Goal: Task Accomplishment & Management: Manage account settings

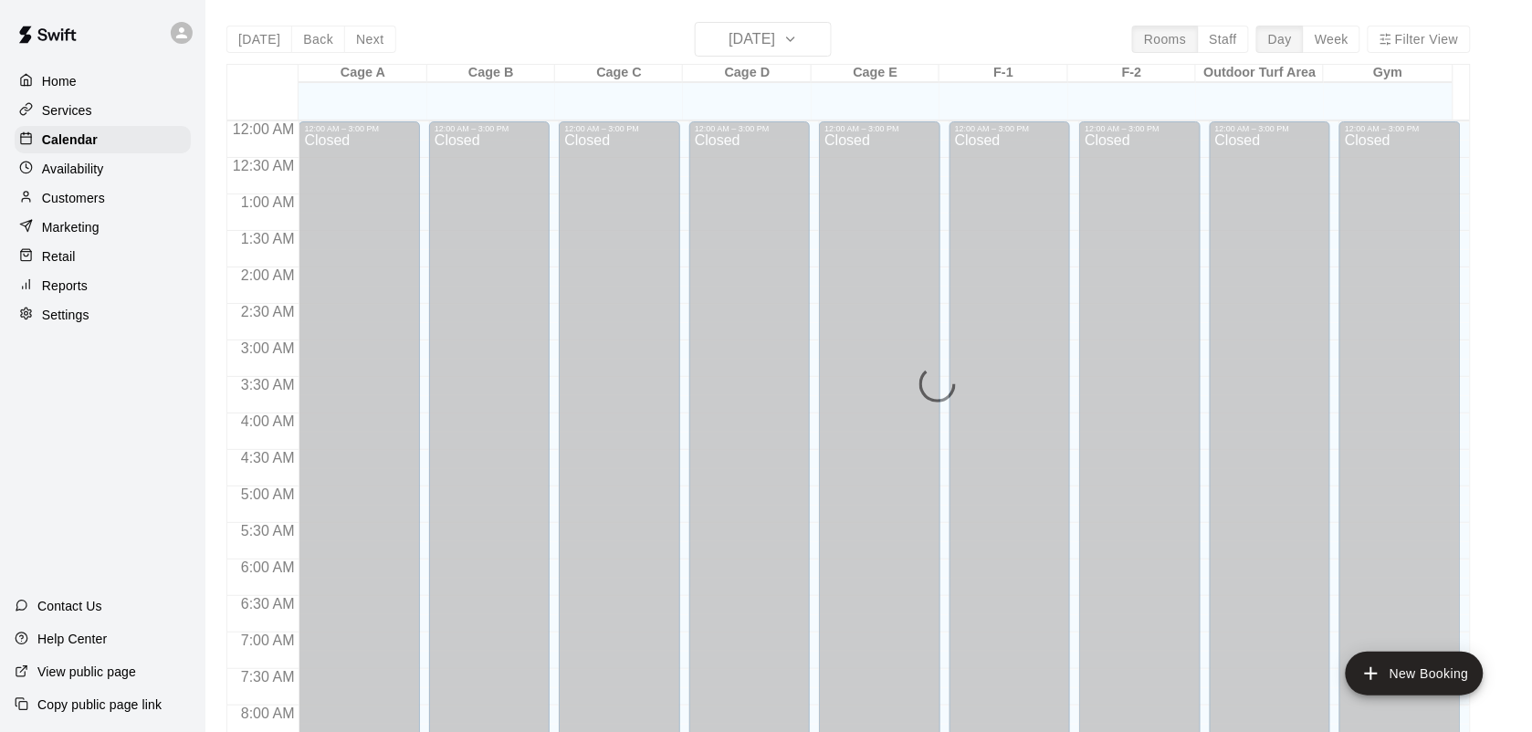
scroll to position [1066, 0]
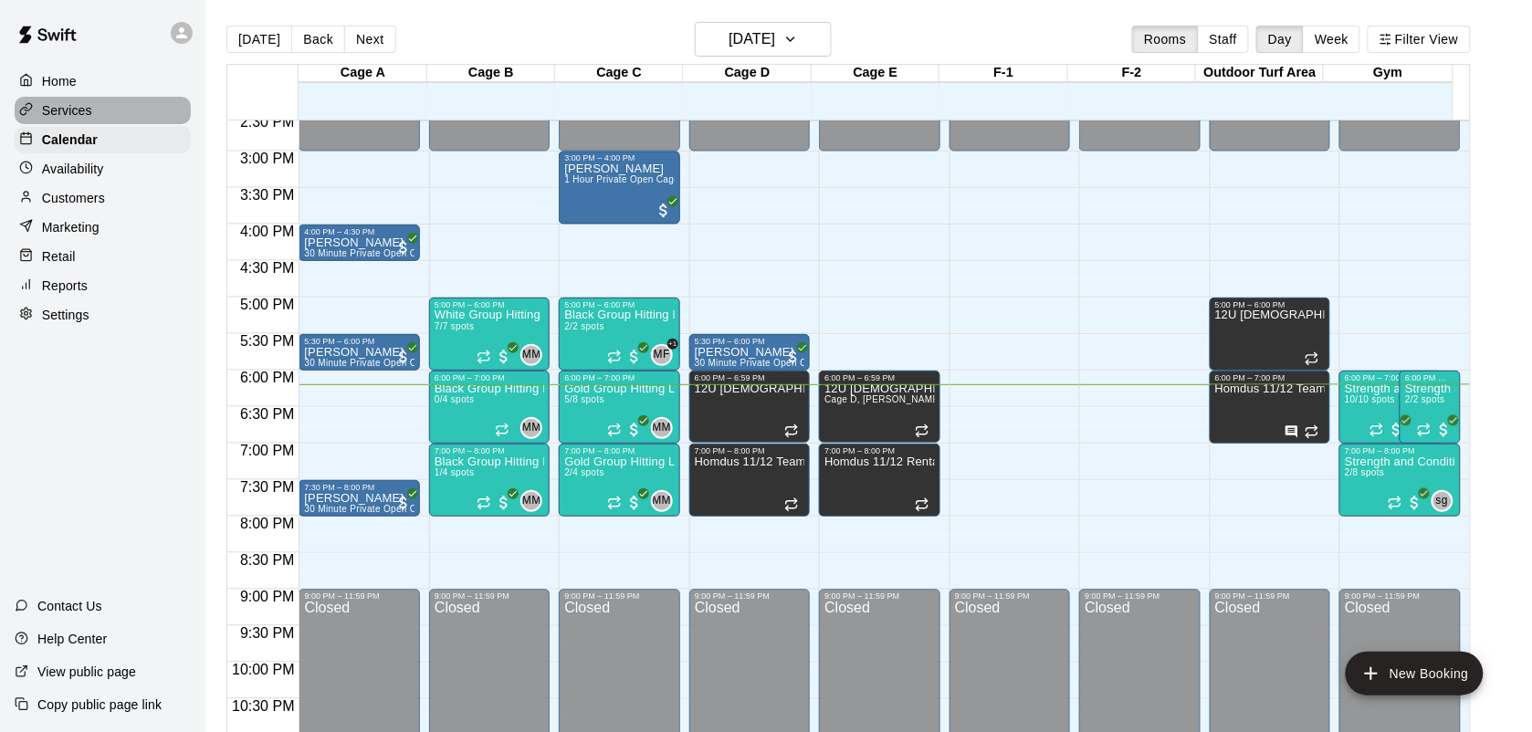
drag, startPoint x: 362, startPoint y: 222, endPoint x: 87, endPoint y: 111, distance: 296.2
click at [87, 111] on p "Services" at bounding box center [67, 110] width 50 height 18
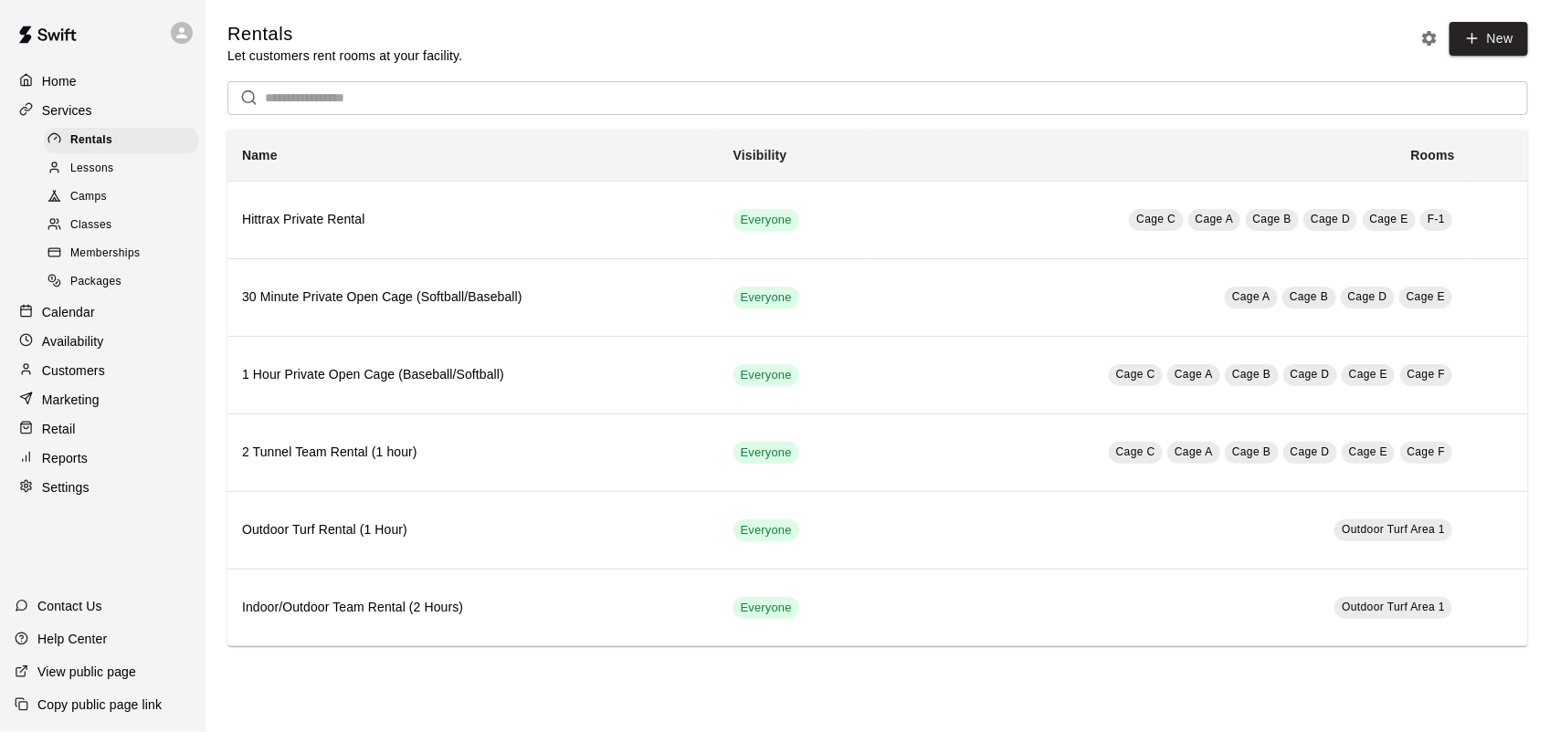
click at [106, 260] on span "Memberships" at bounding box center [104, 254] width 69 height 18
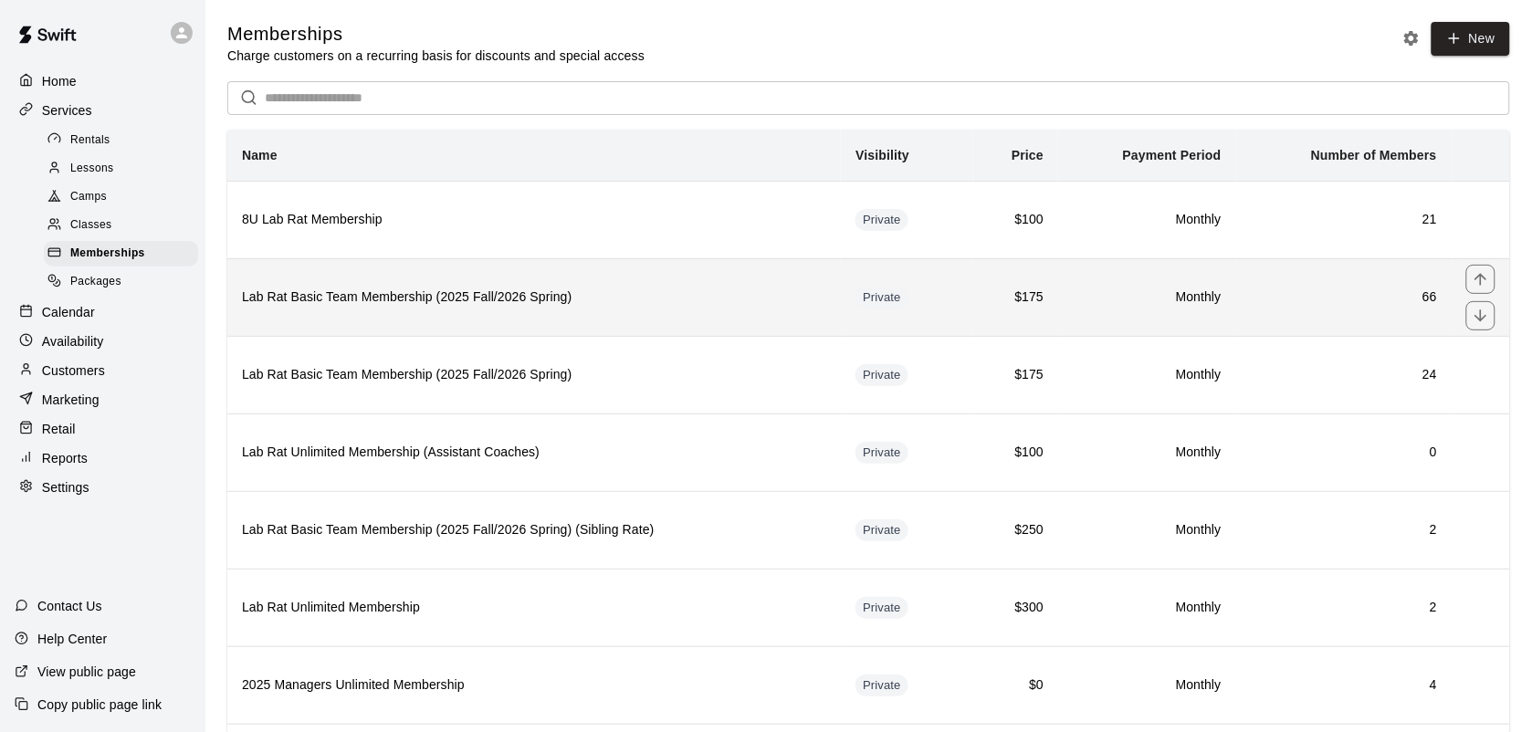
click at [382, 303] on h6 "Lab Rat Basic Team Membership (2025 Fall/2026 Spring)" at bounding box center [534, 298] width 584 height 20
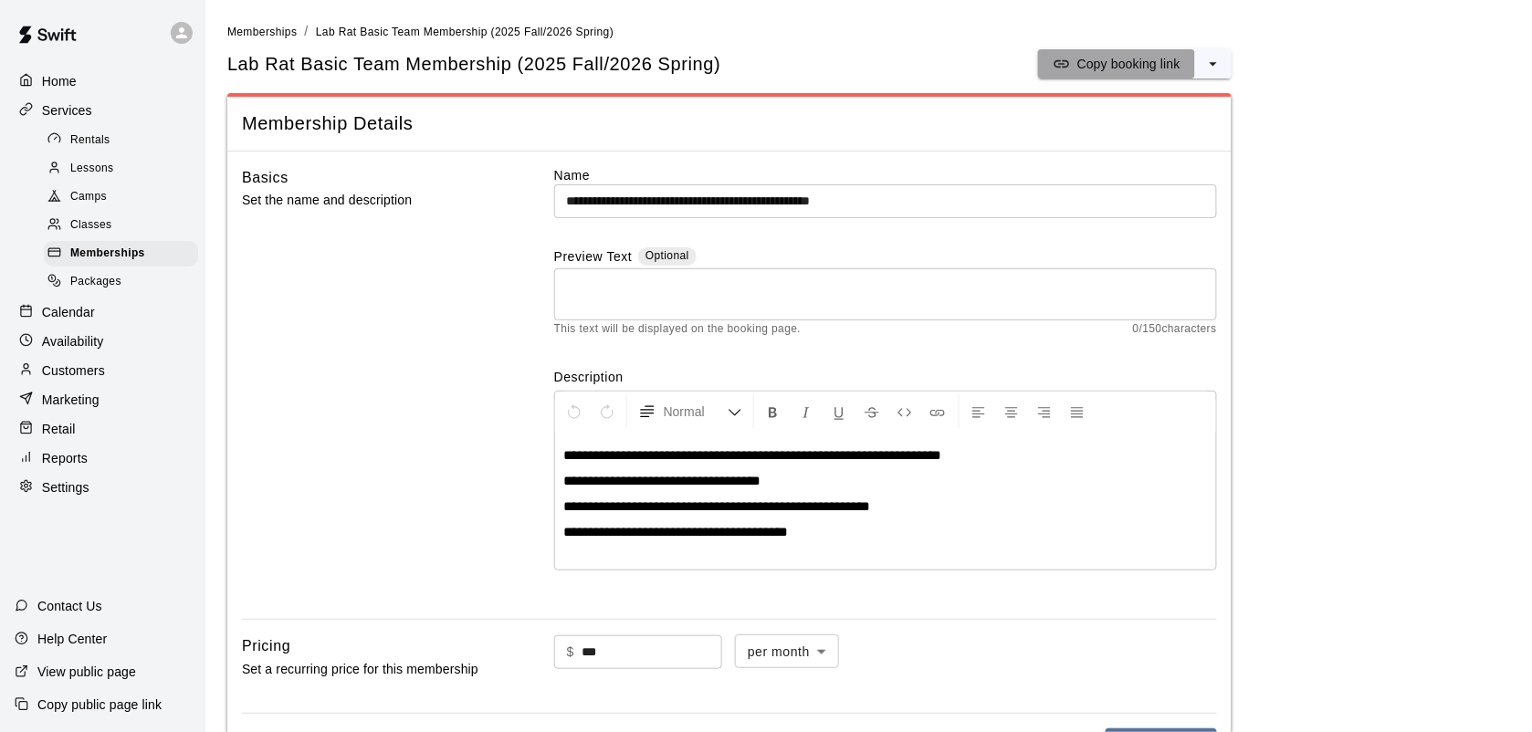
click at [1156, 56] on p "Copy booking link" at bounding box center [1128, 64] width 103 height 18
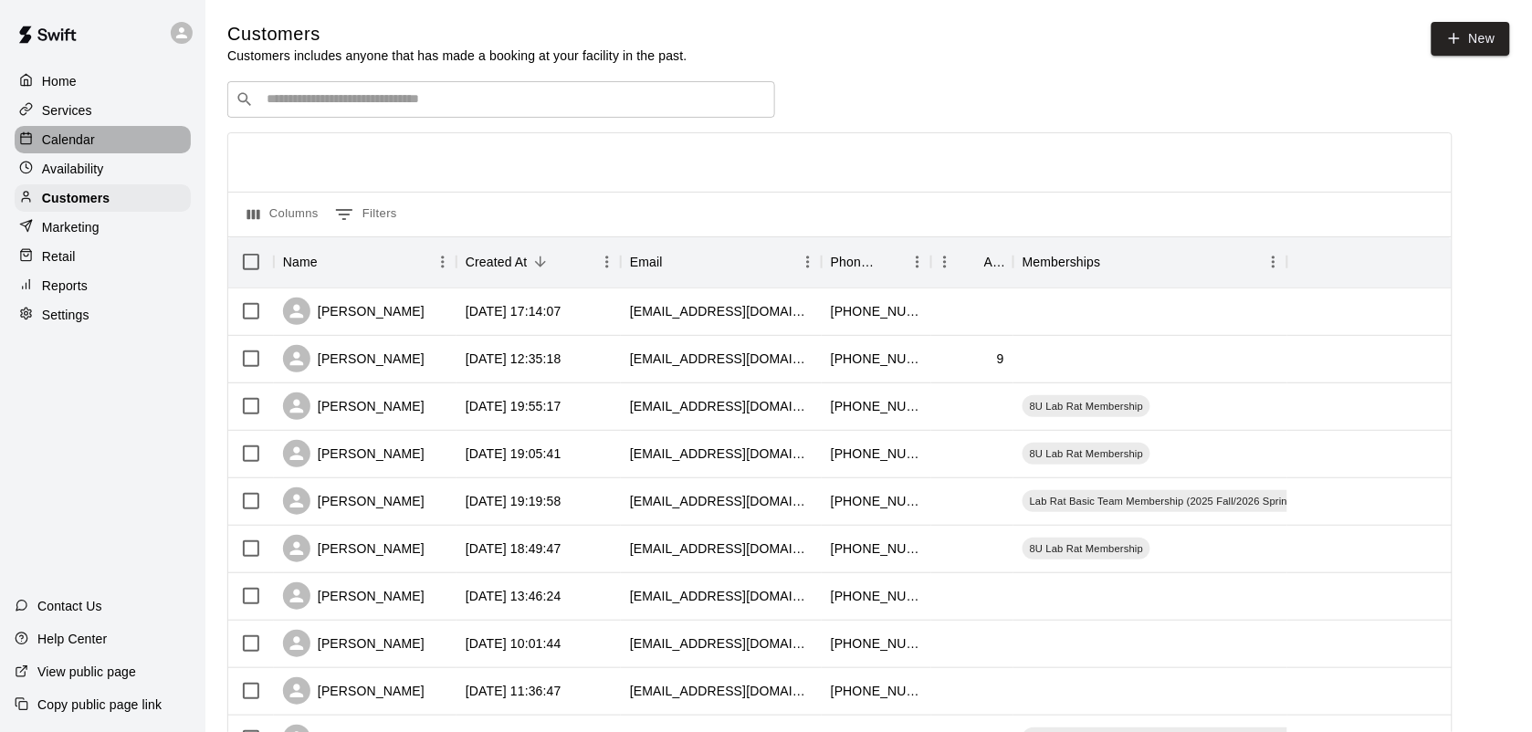
click at [73, 142] on p "Calendar" at bounding box center [68, 140] width 53 height 18
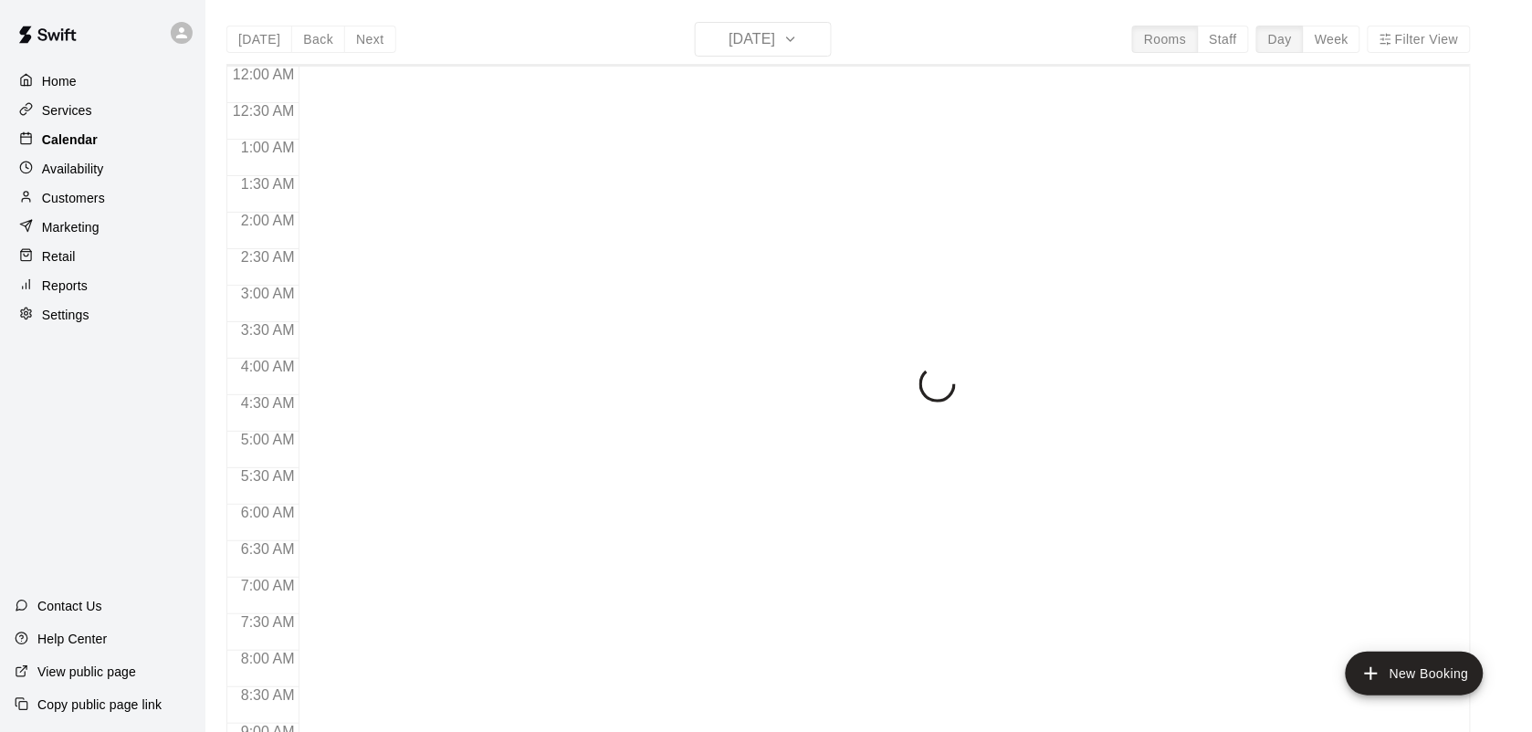
scroll to position [1066, 0]
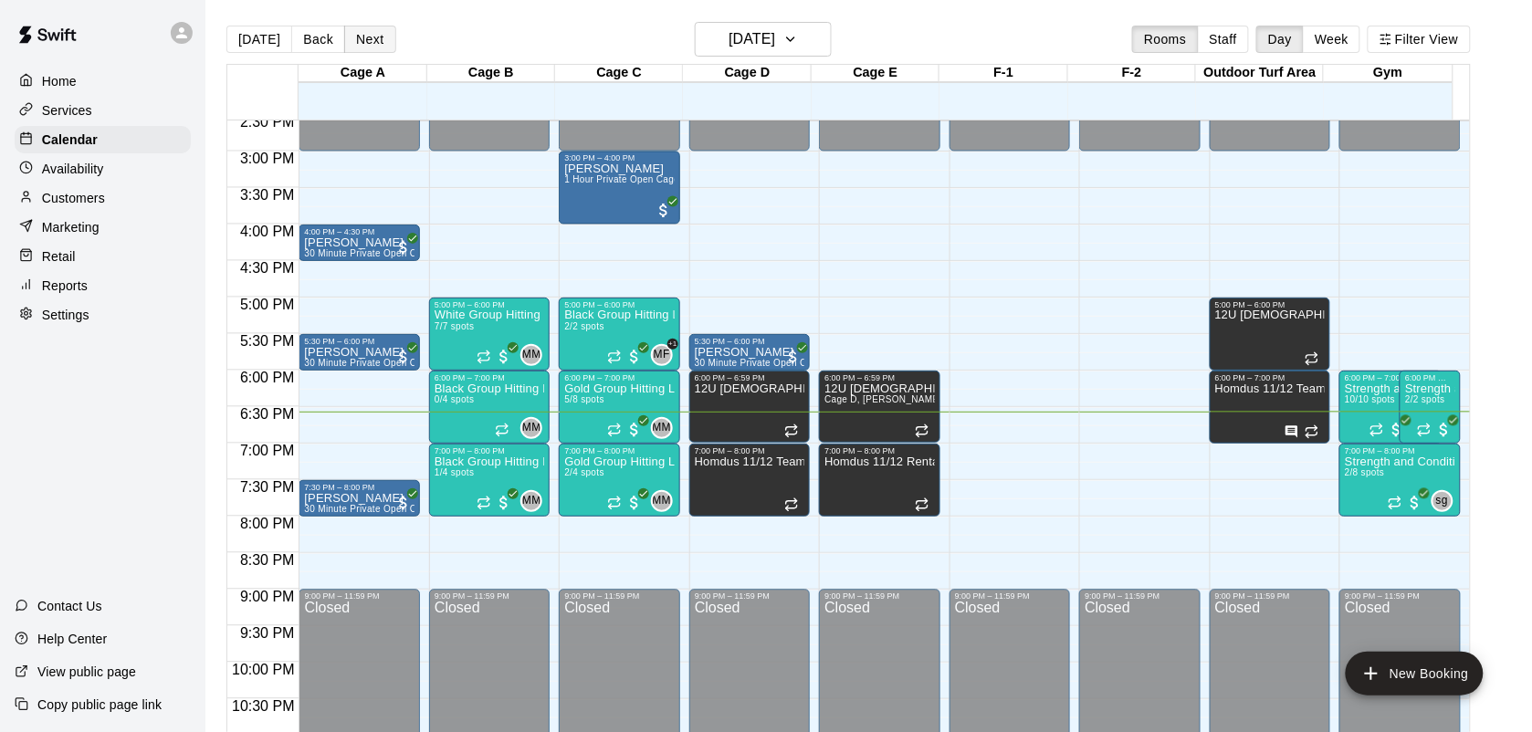
click at [363, 43] on button "Next" at bounding box center [369, 39] width 51 height 27
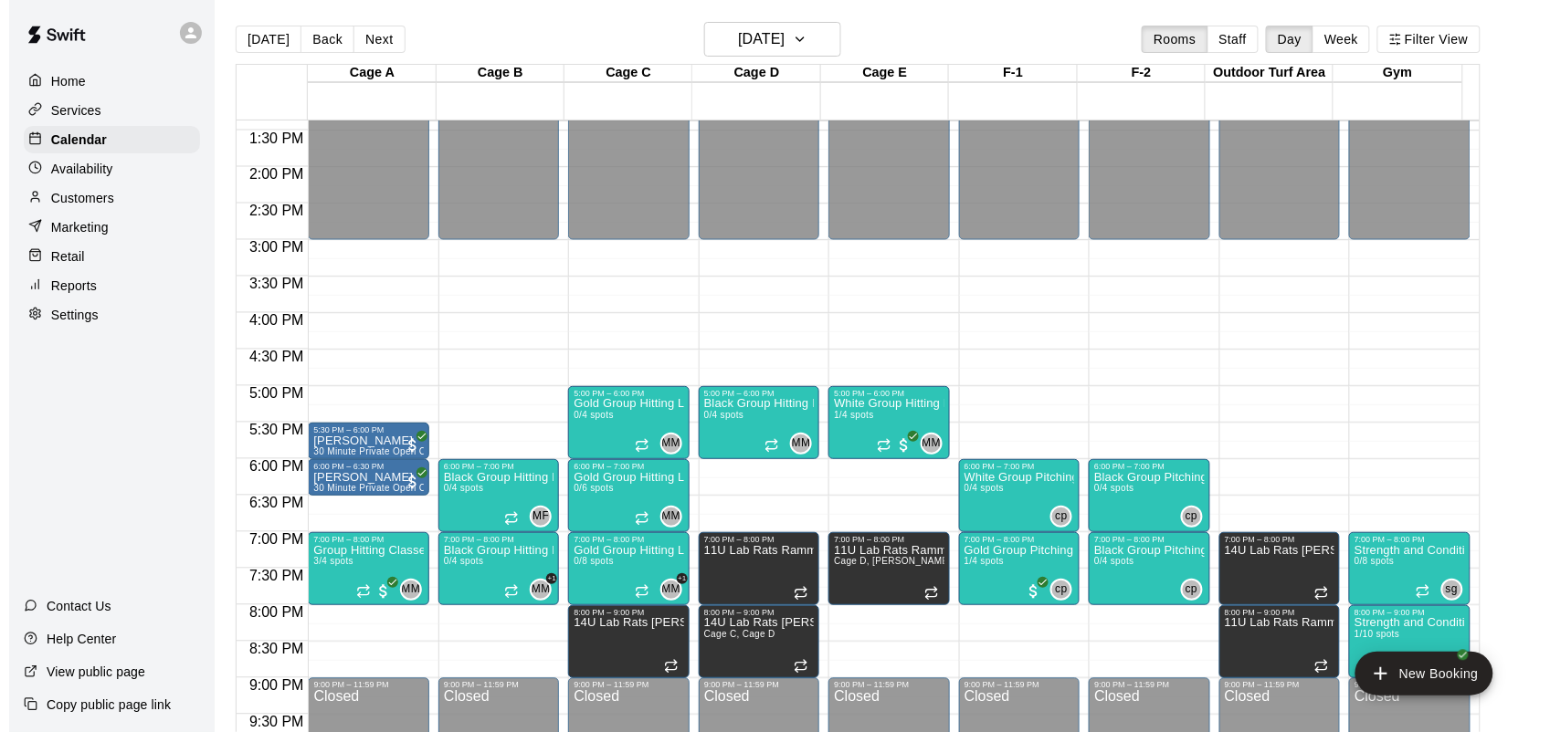
scroll to position [1121, 0]
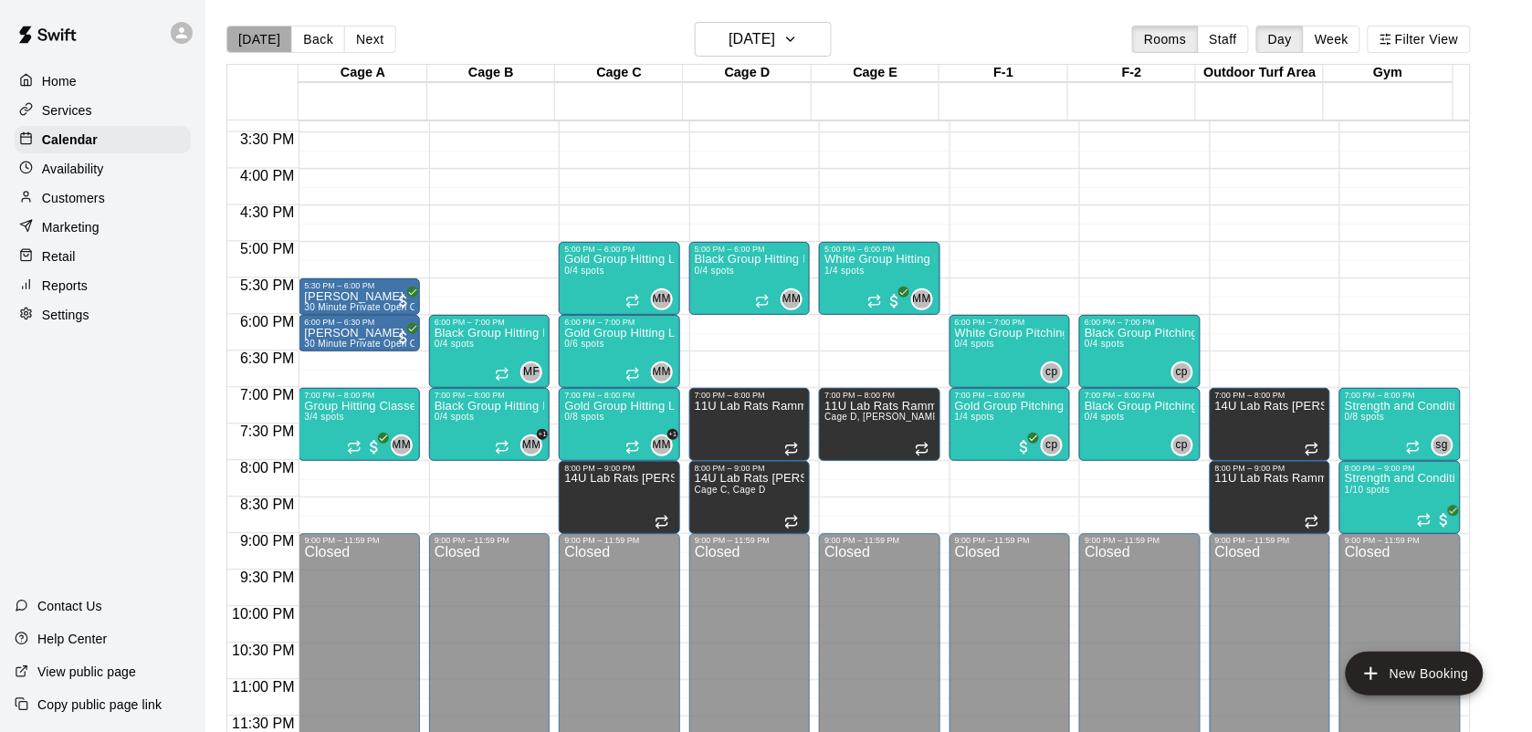
click at [268, 42] on button "[DATE]" at bounding box center [259, 39] width 66 height 27
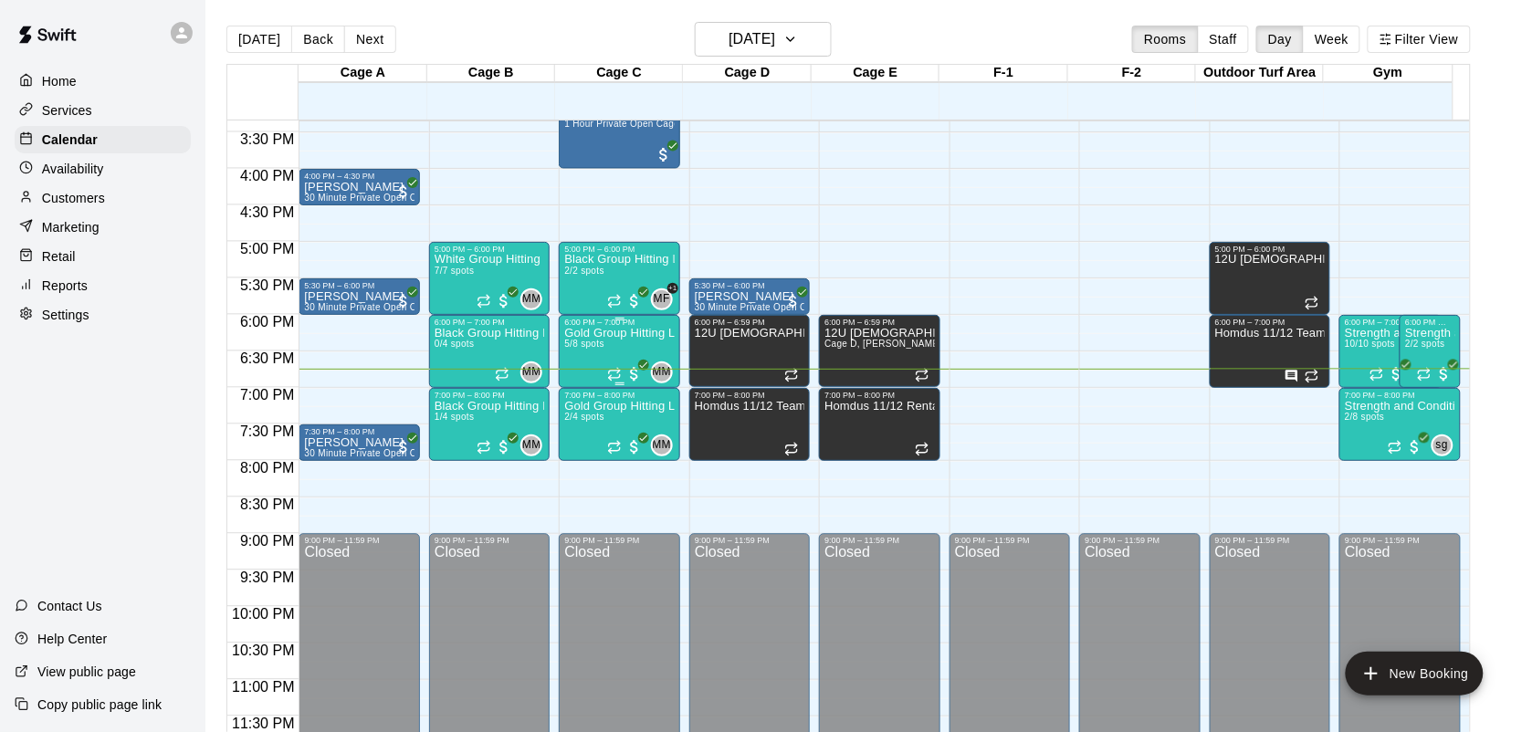
click at [586, 349] on span "5/8 spots" at bounding box center [584, 344] width 40 height 10
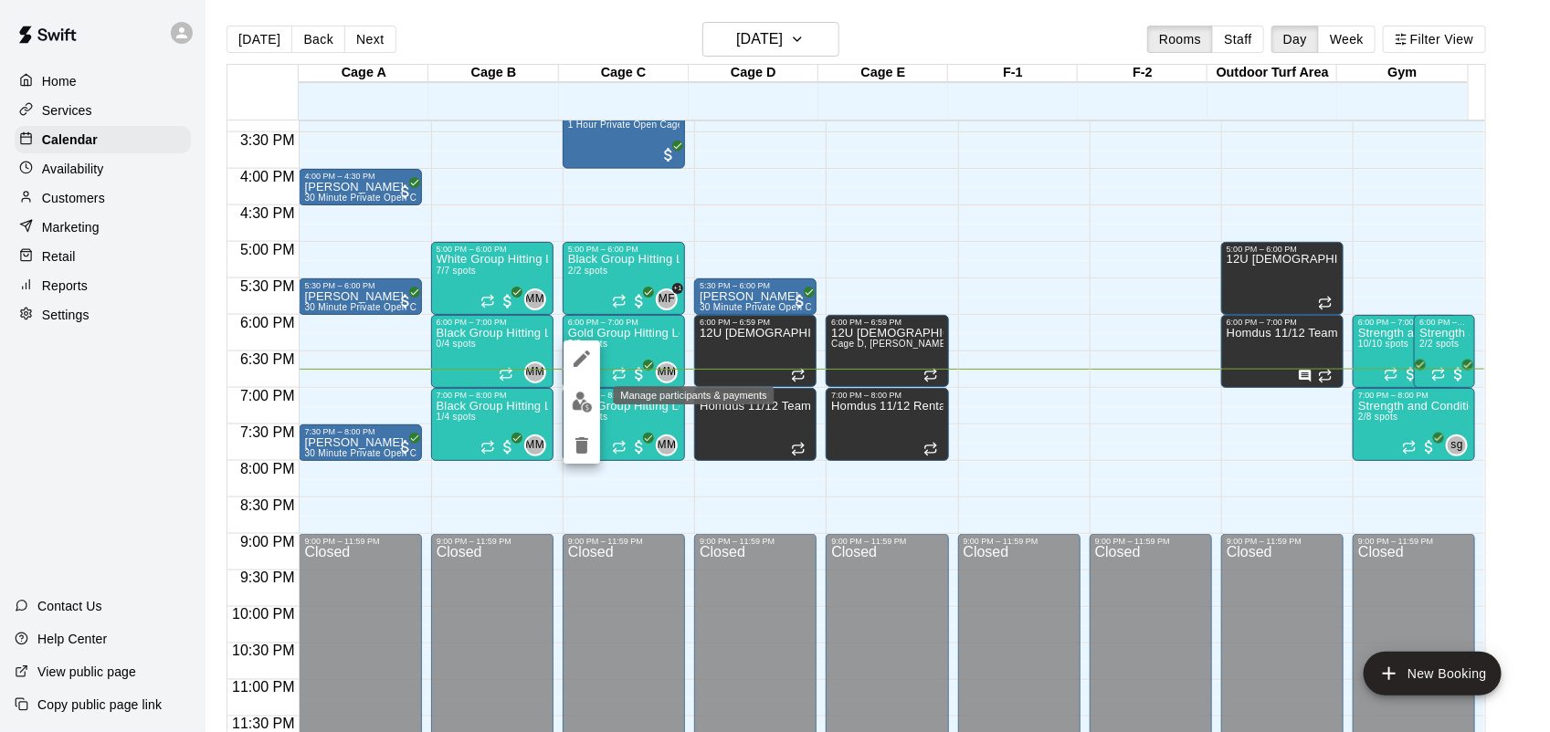
click at [586, 394] on img "edit" at bounding box center [582, 402] width 21 height 21
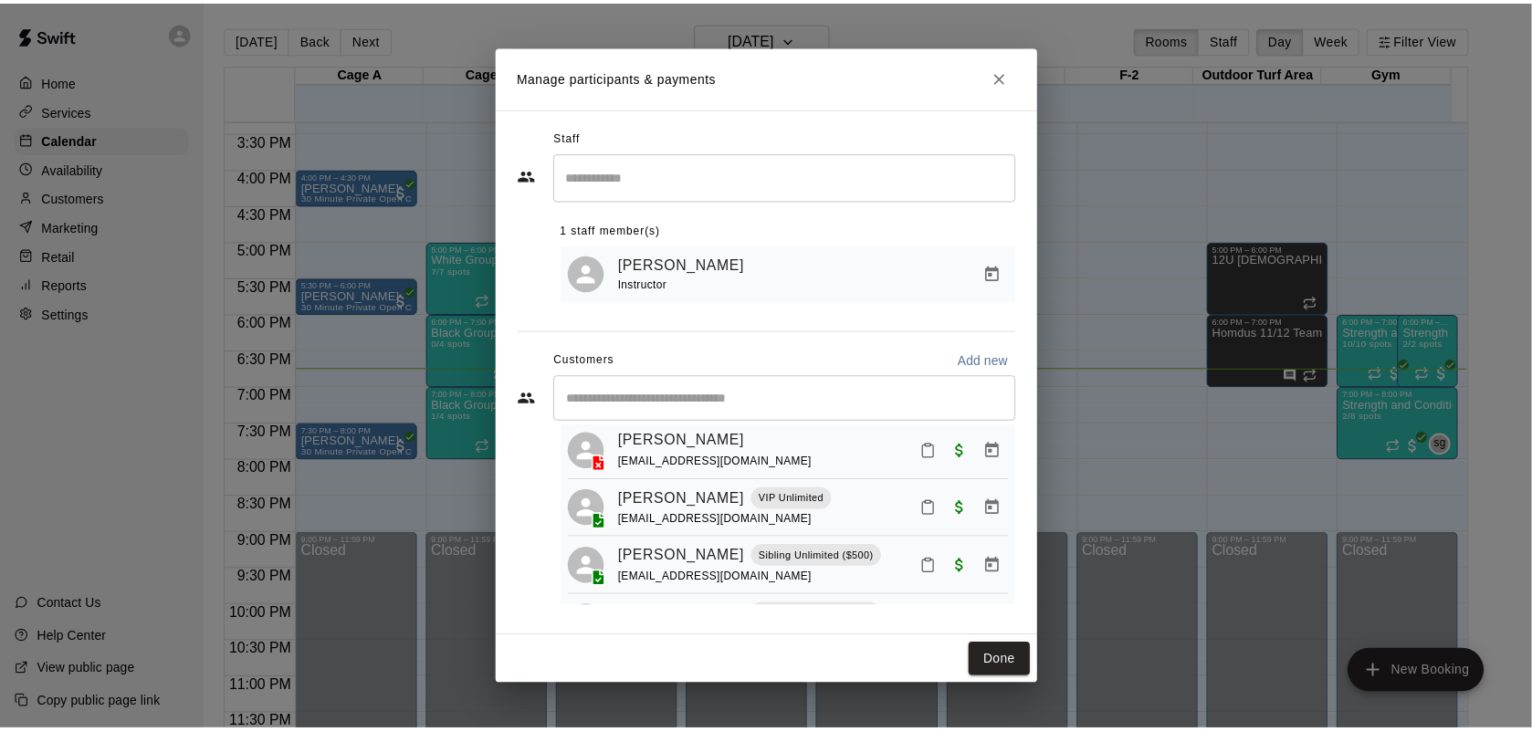
scroll to position [0, 0]
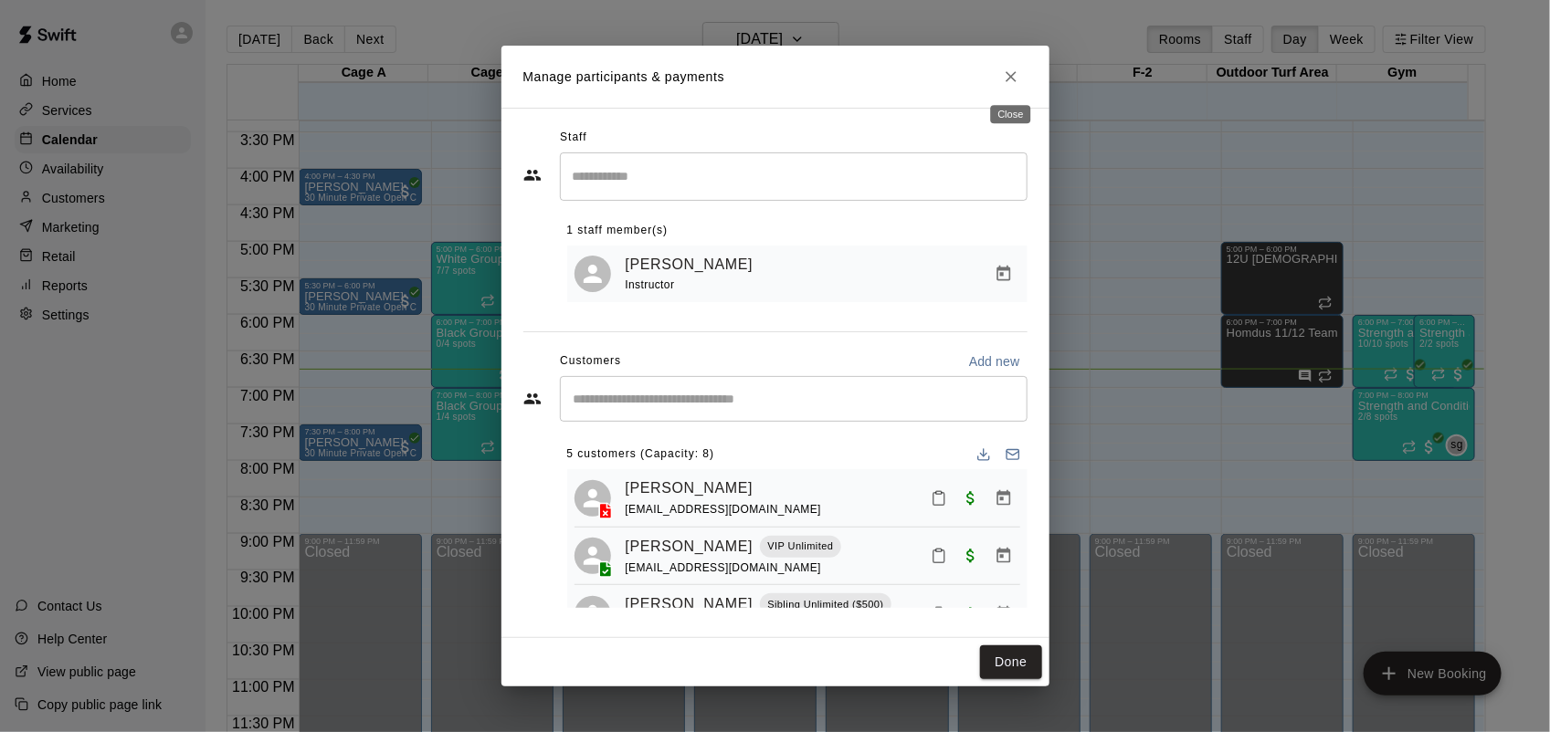
click at [1014, 84] on icon "Close" at bounding box center [1011, 77] width 18 height 18
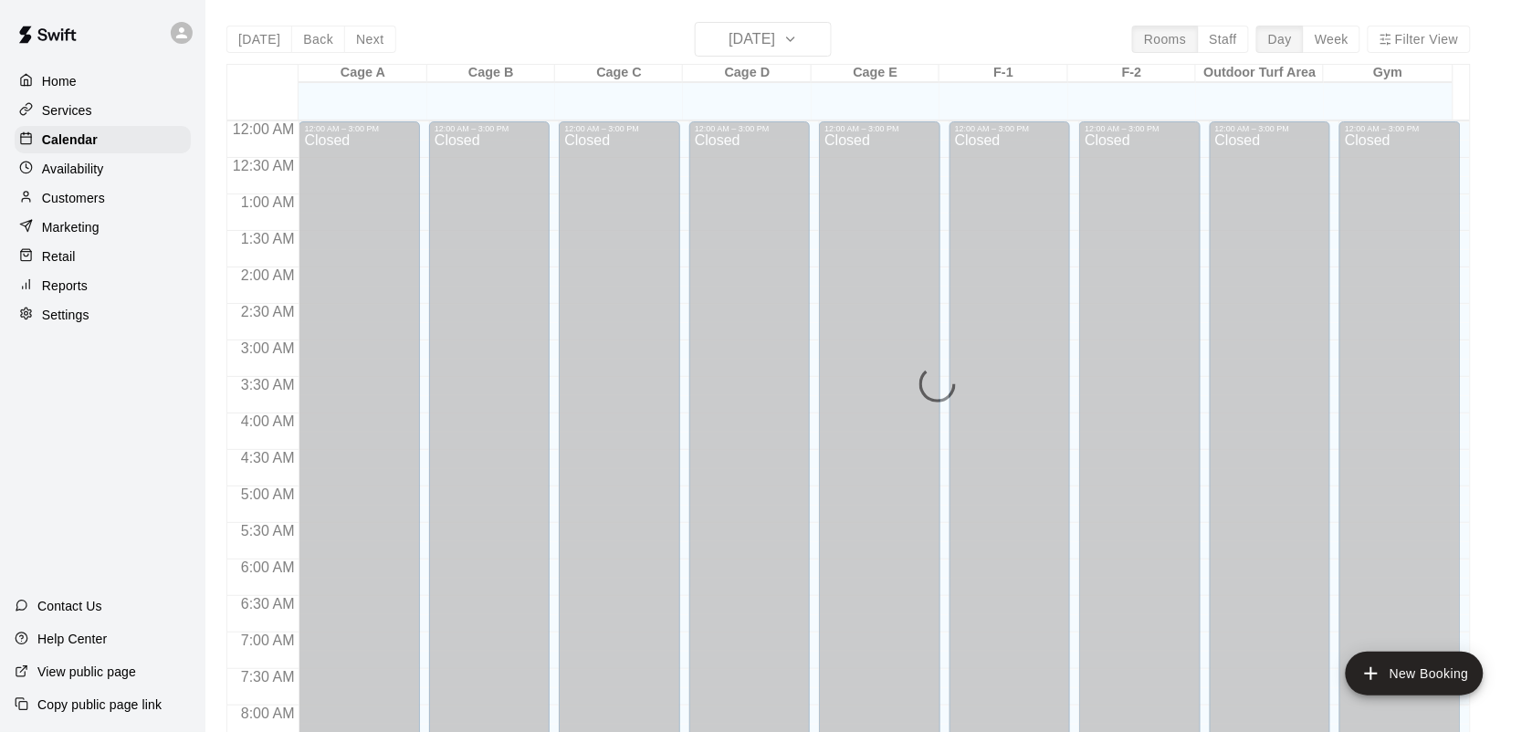
scroll to position [1066, 0]
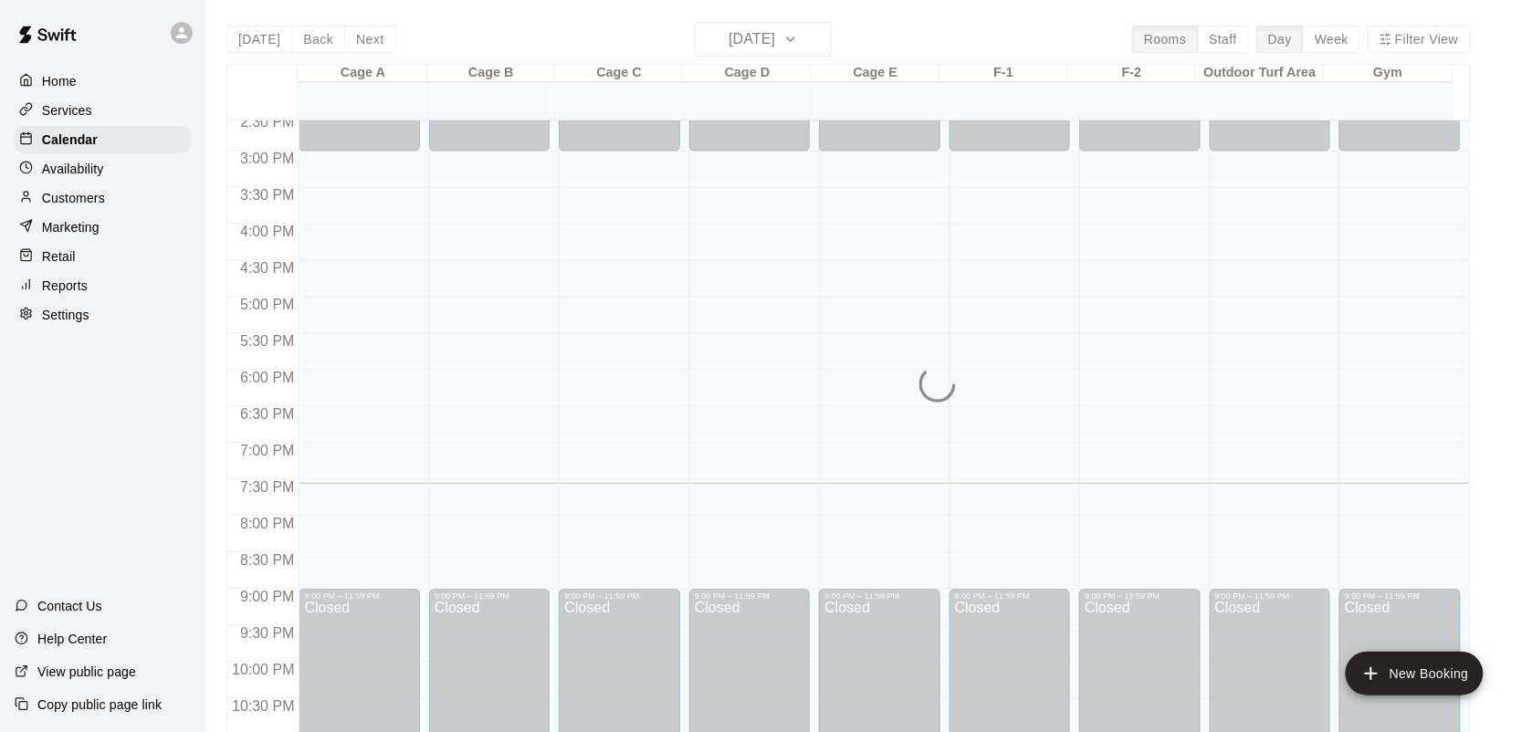
click at [76, 205] on p "Customers" at bounding box center [73, 198] width 63 height 18
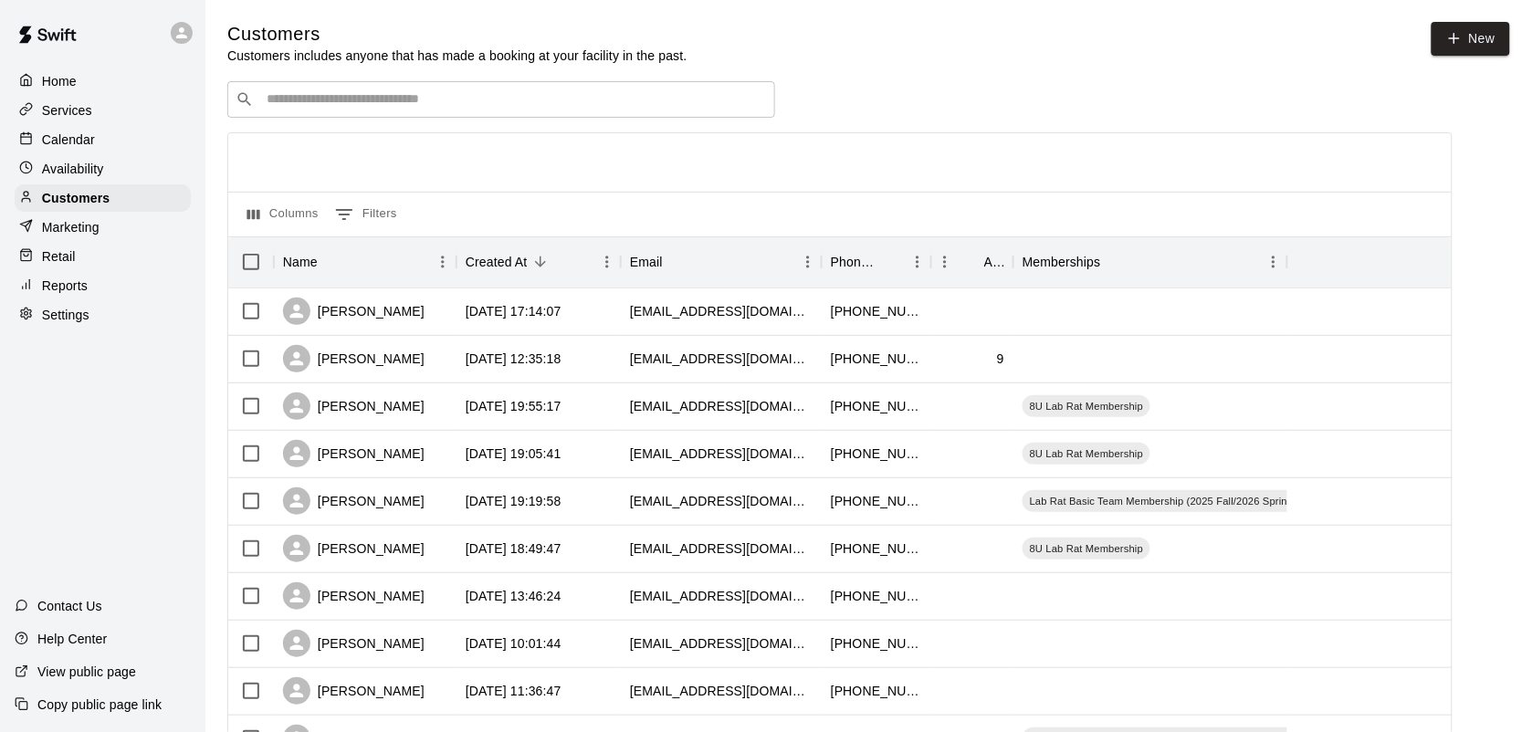
click at [478, 103] on input "Search customers by name or email" at bounding box center [514, 99] width 506 height 18
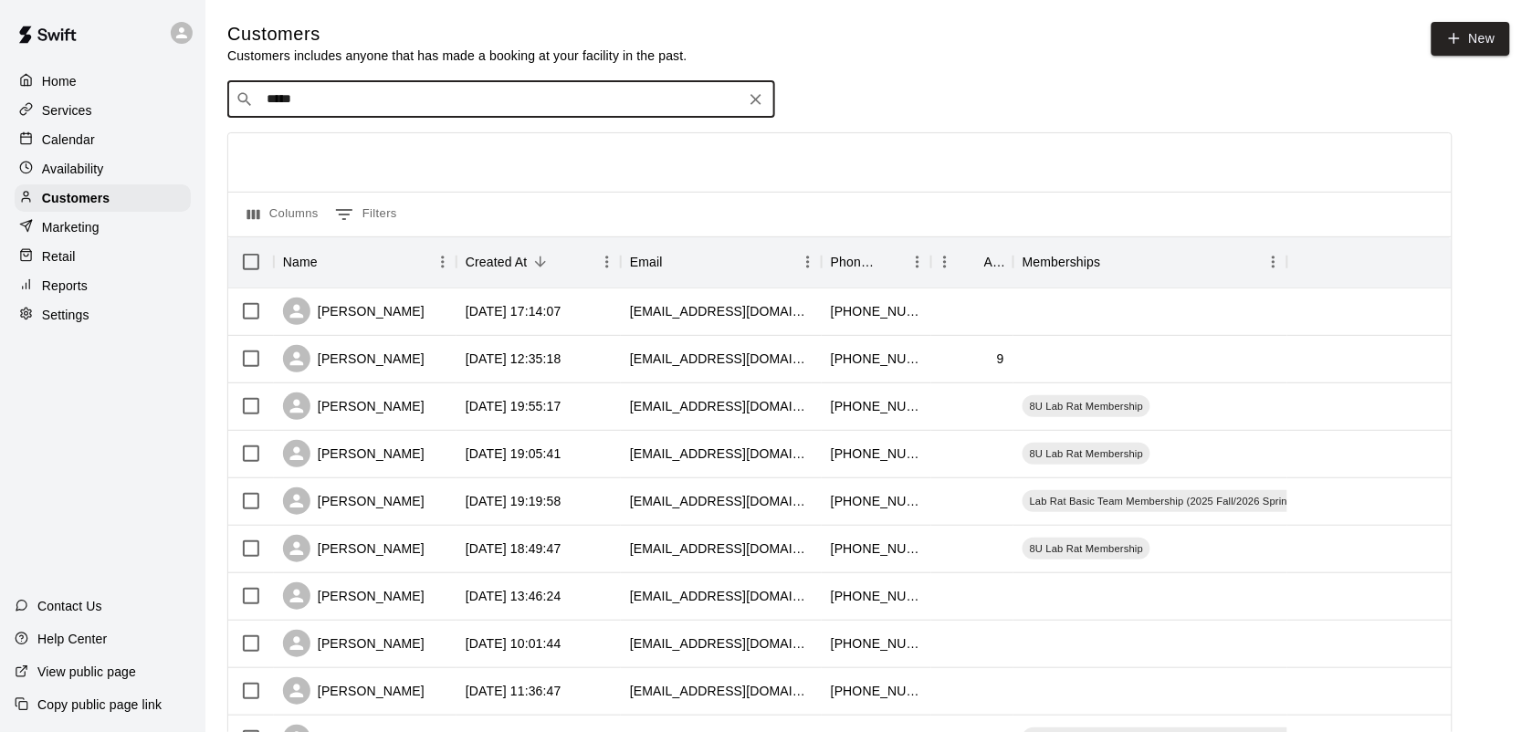
type input "******"
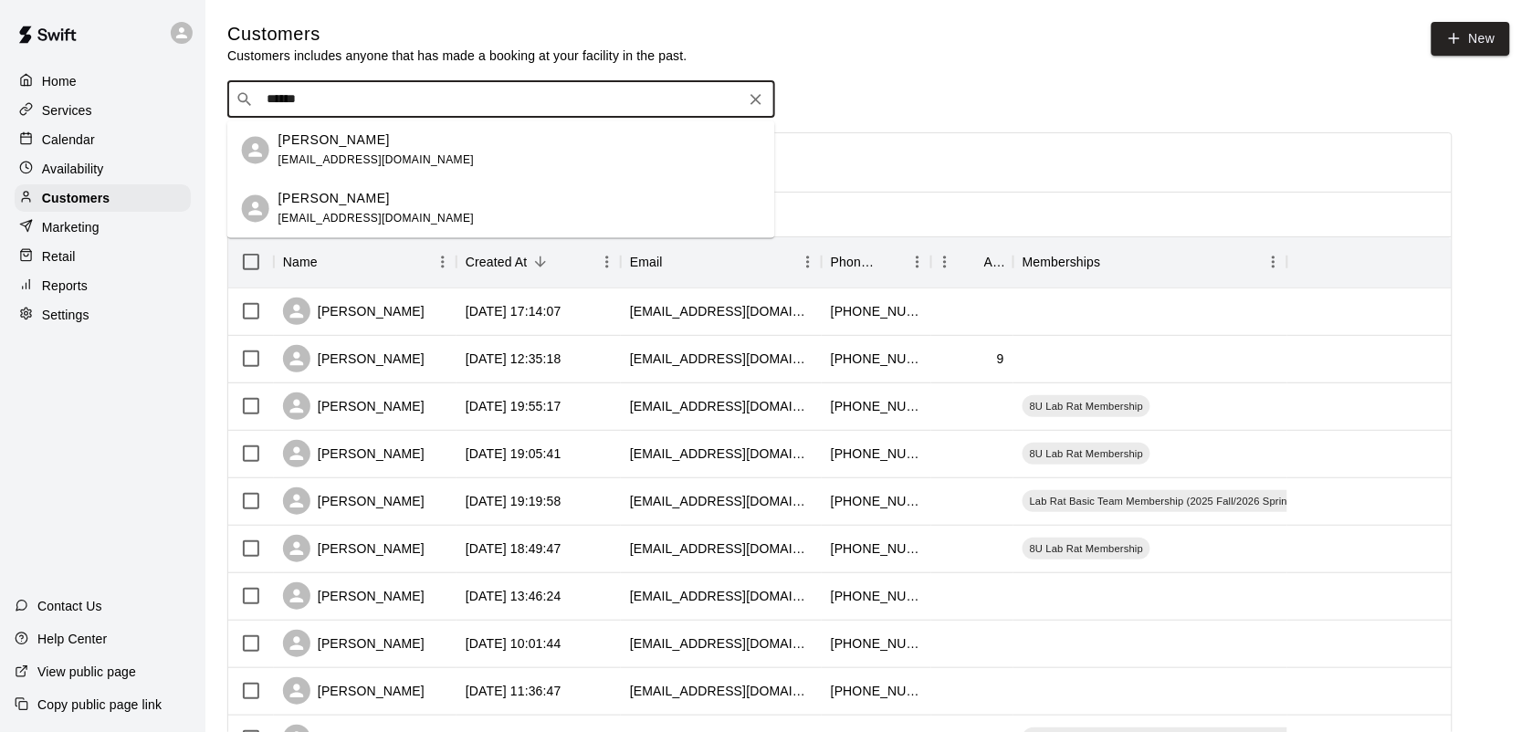
click at [430, 142] on div "Mike Oprean michaeloprean@yahoo.com" at bounding box center [519, 150] width 482 height 39
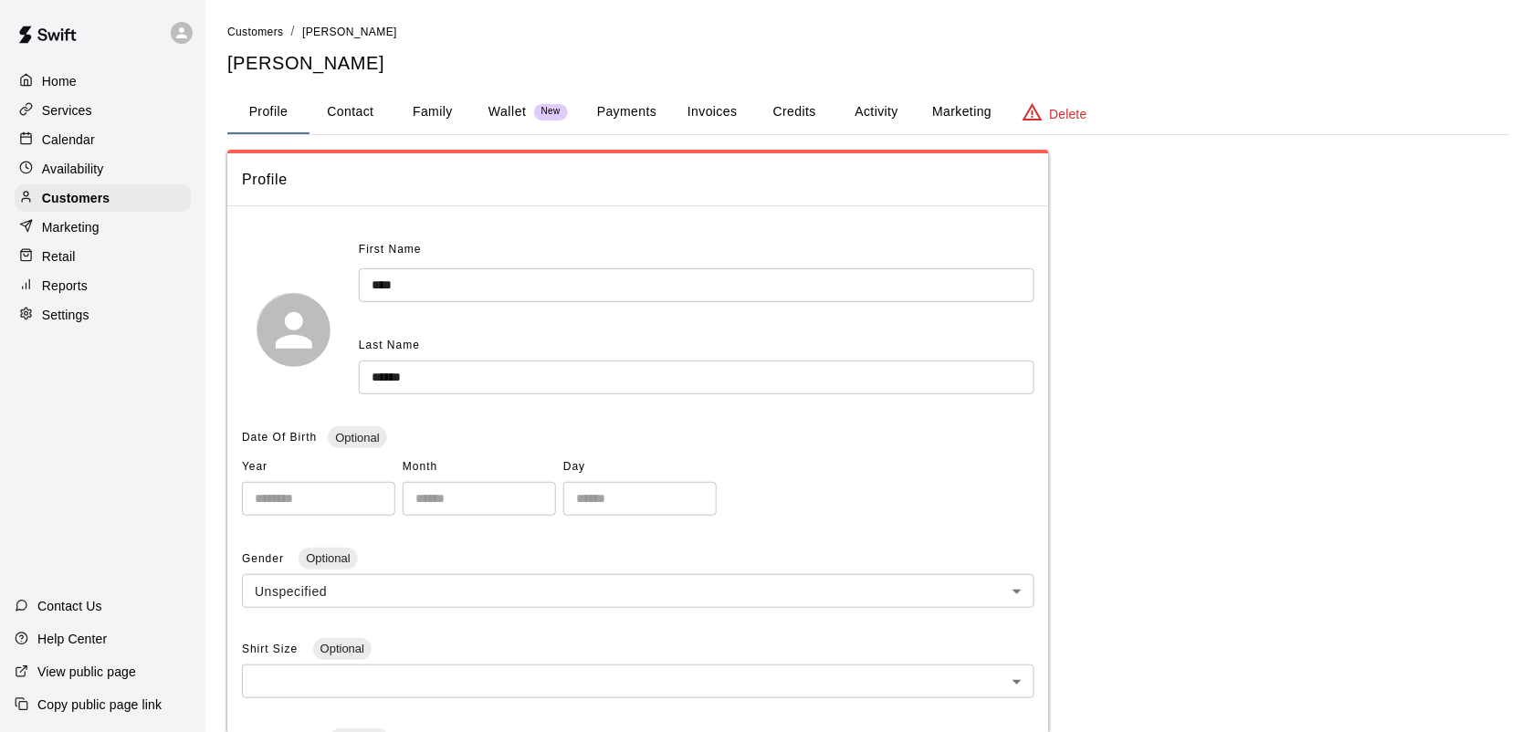
click at [623, 110] on button "Payments" at bounding box center [627, 112] width 89 height 44
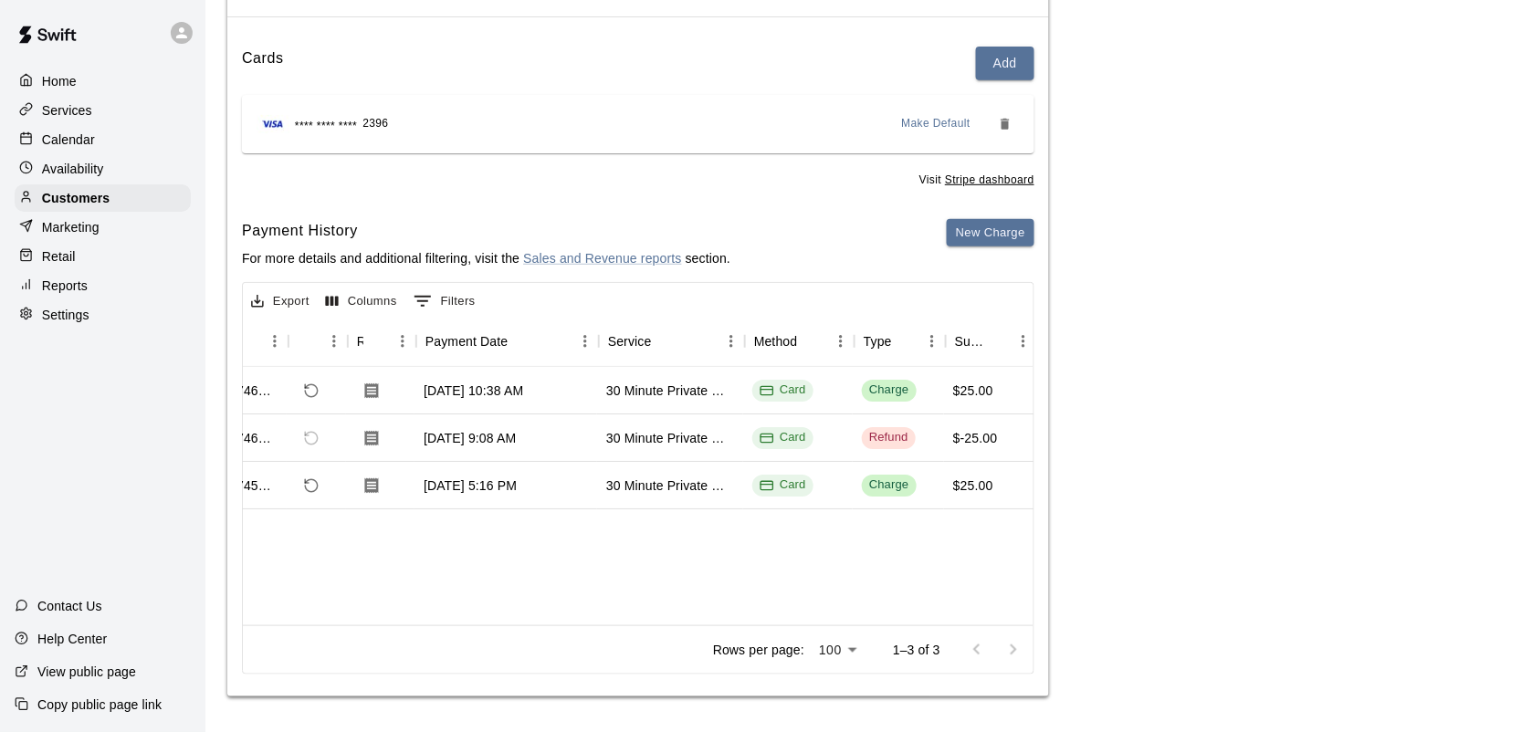
scroll to position [0, 58]
click at [67, 153] on div "Calendar" at bounding box center [103, 139] width 176 height 27
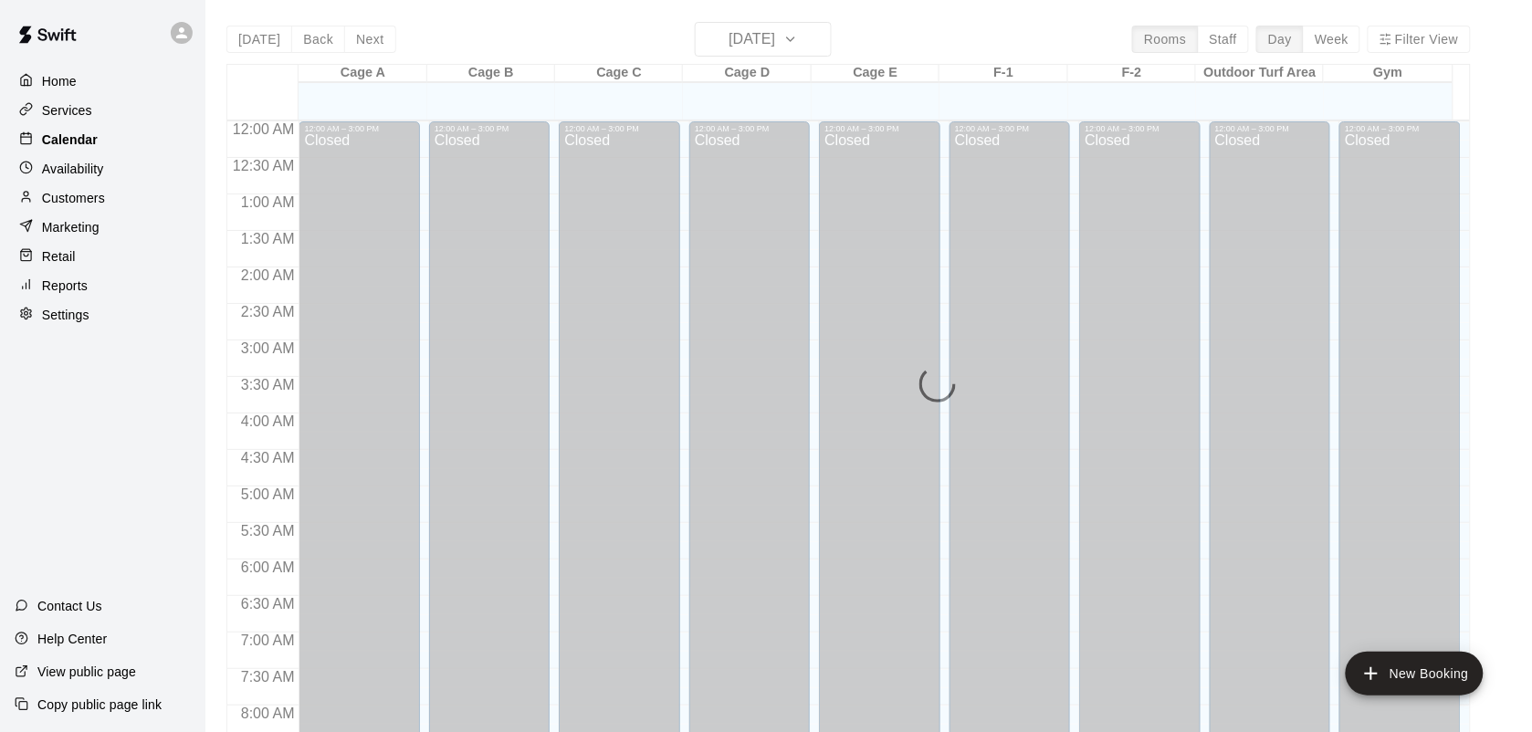
scroll to position [1066, 0]
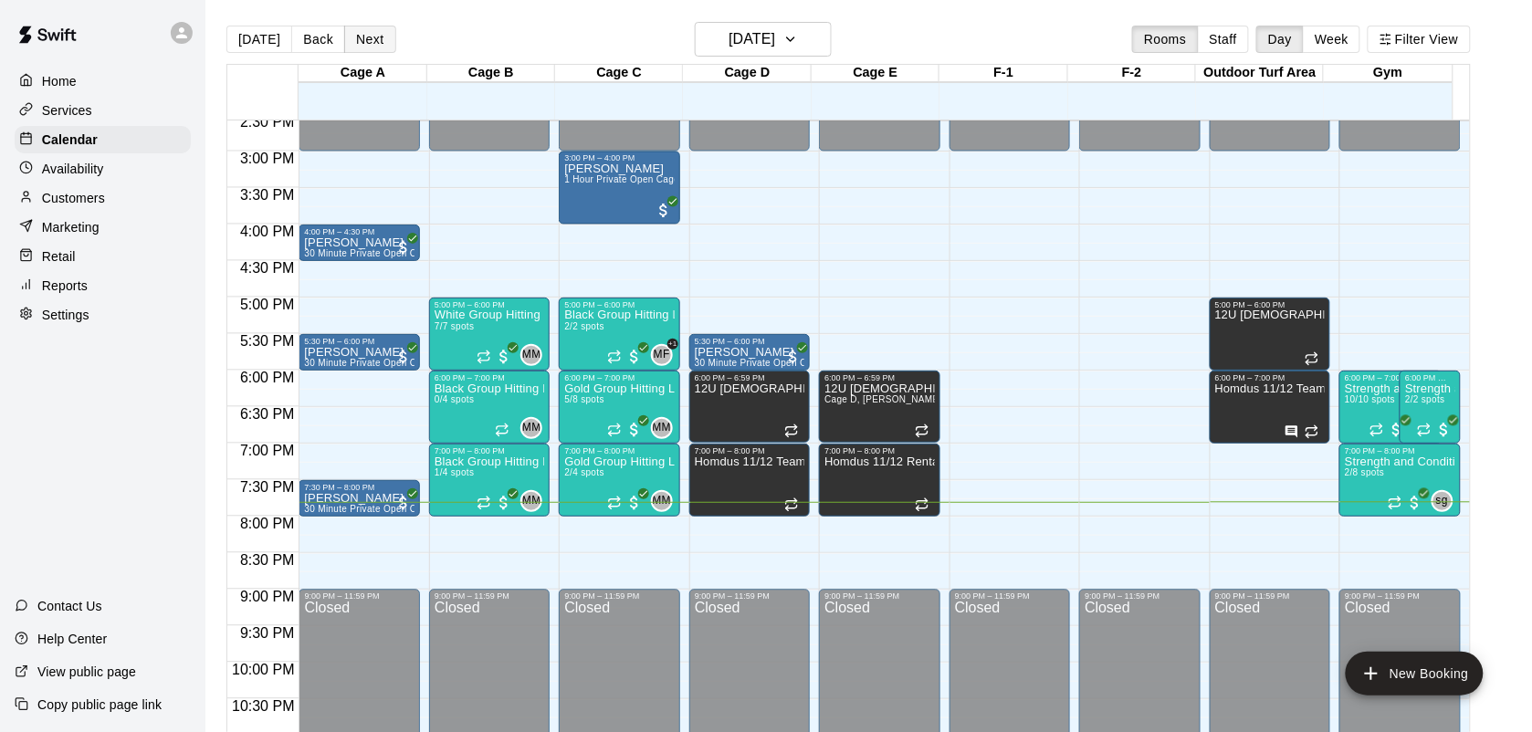
click at [375, 46] on button "Next" at bounding box center [369, 39] width 51 height 27
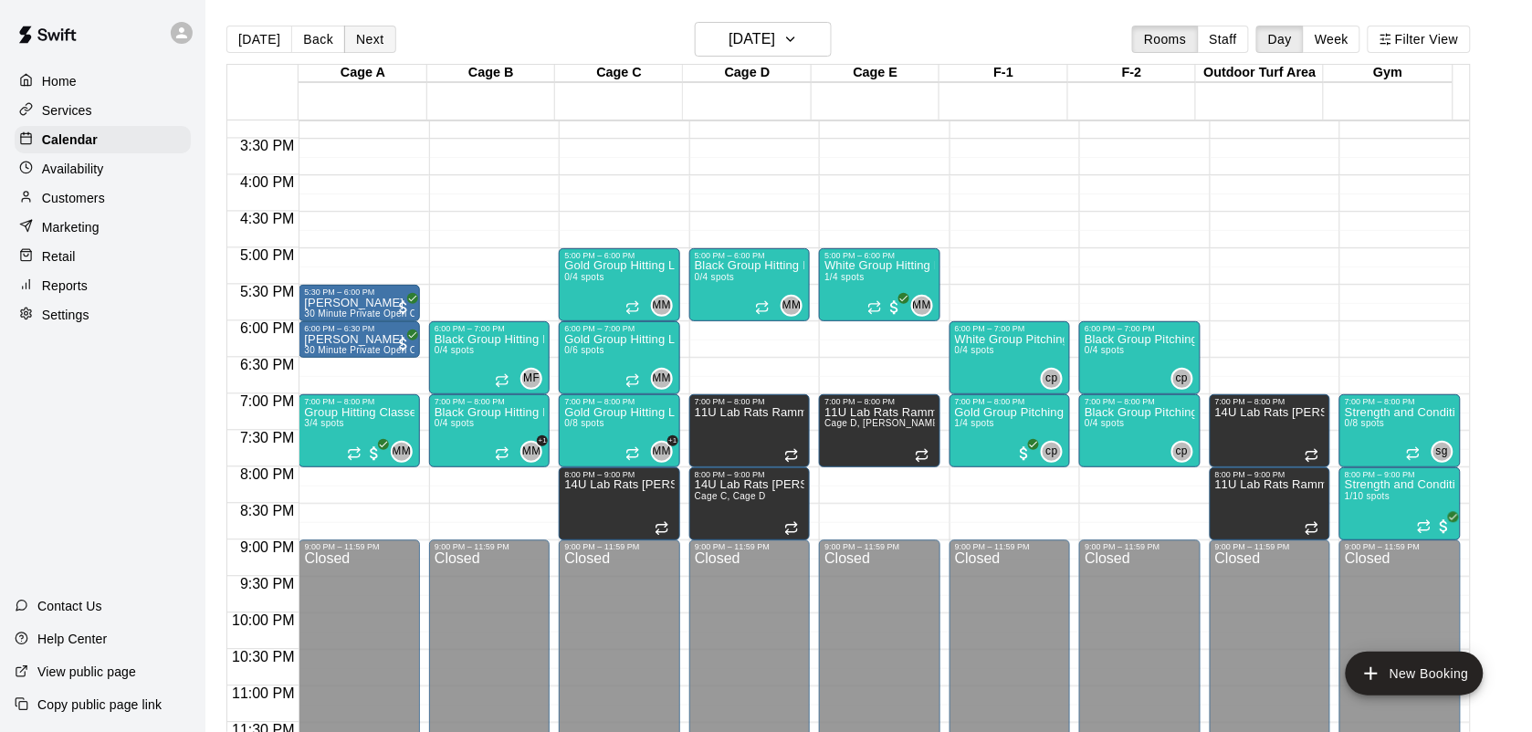
scroll to position [1121, 0]
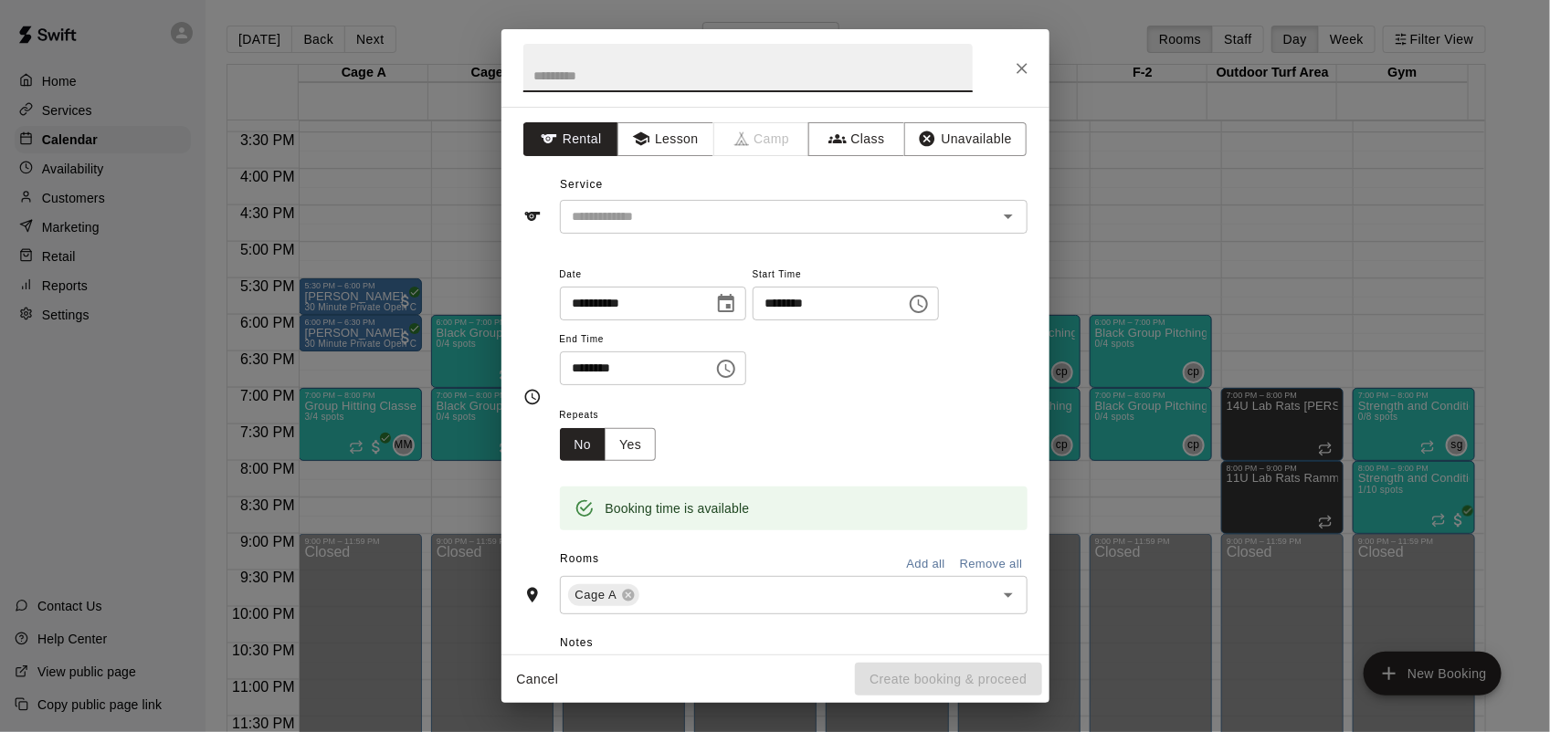
click at [1028, 74] on icon "Close" at bounding box center [1022, 68] width 18 height 18
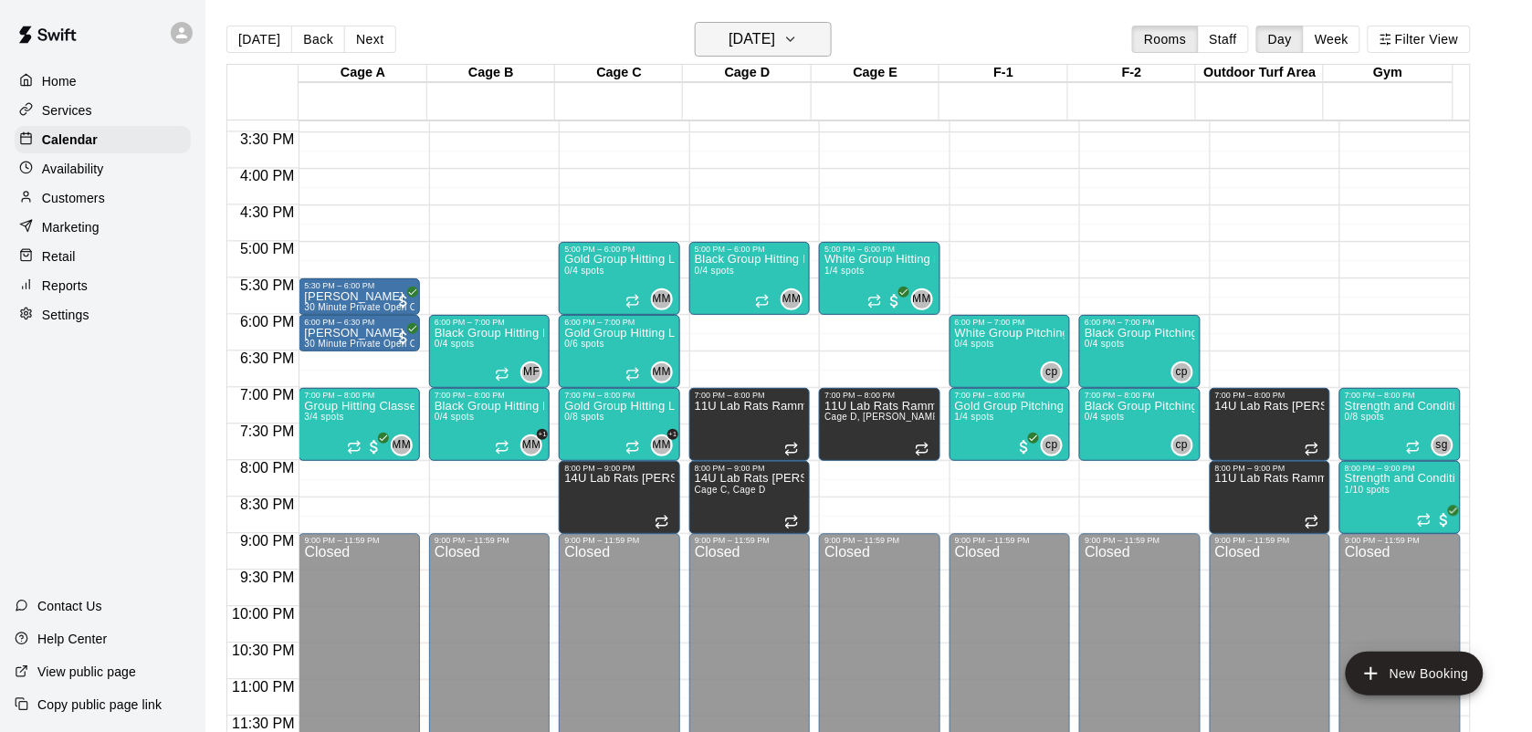
click at [775, 32] on h6 "[DATE]" at bounding box center [752, 39] width 47 height 26
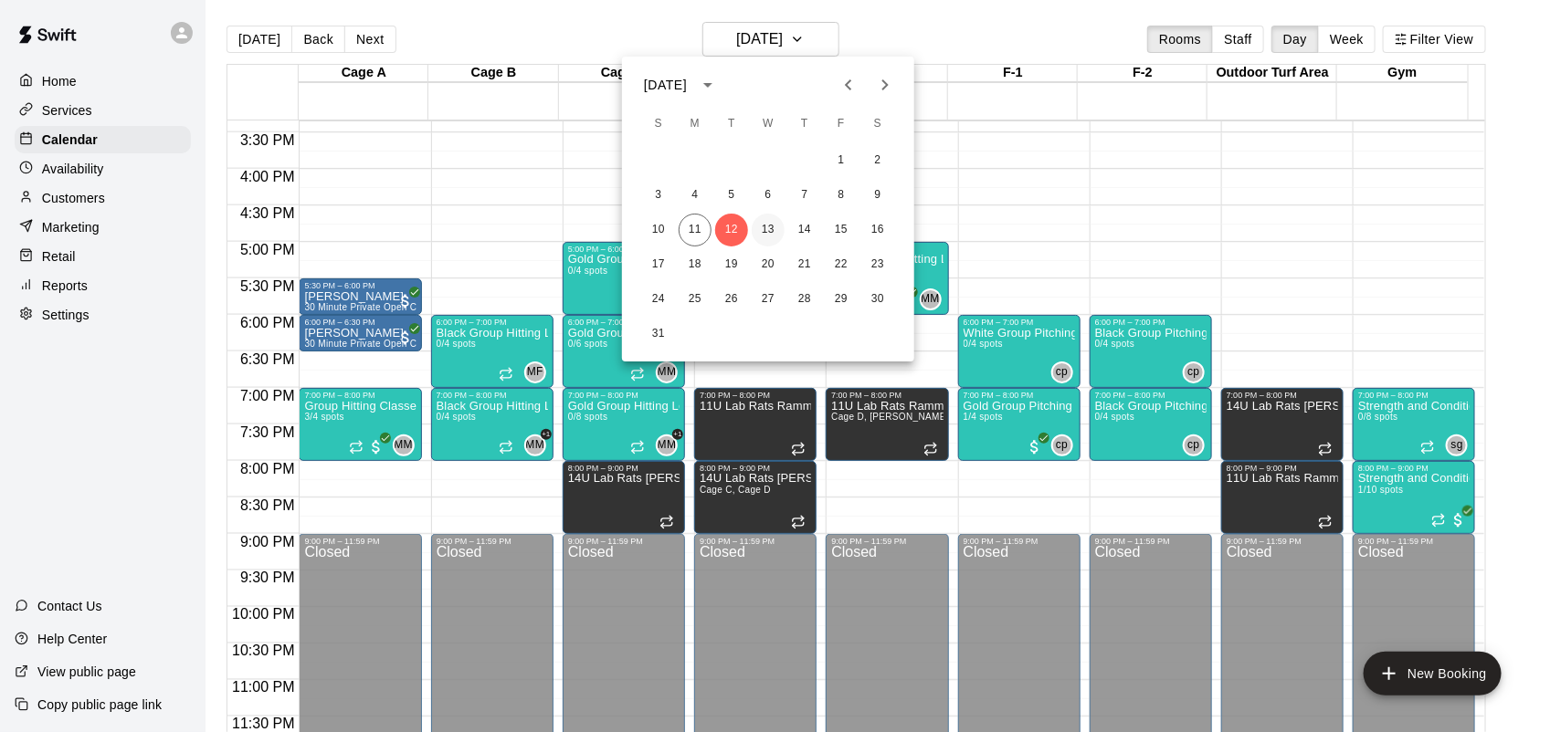
click at [772, 237] on button "13" at bounding box center [767, 230] width 33 height 33
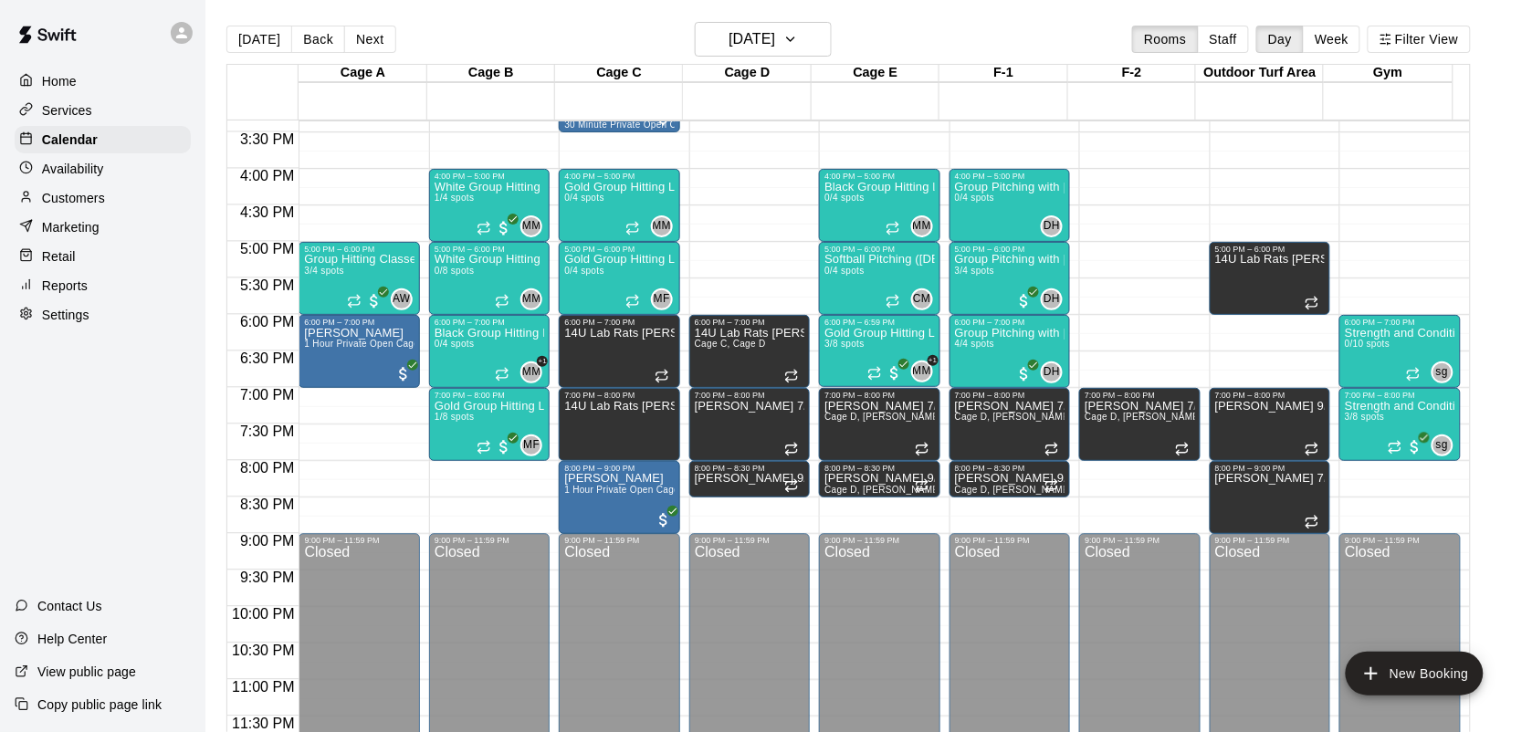
click at [475, 24] on div "Today Back Next Wednesday Aug 13 Rooms Staff Day Week Filter View" at bounding box center [848, 43] width 1245 height 42
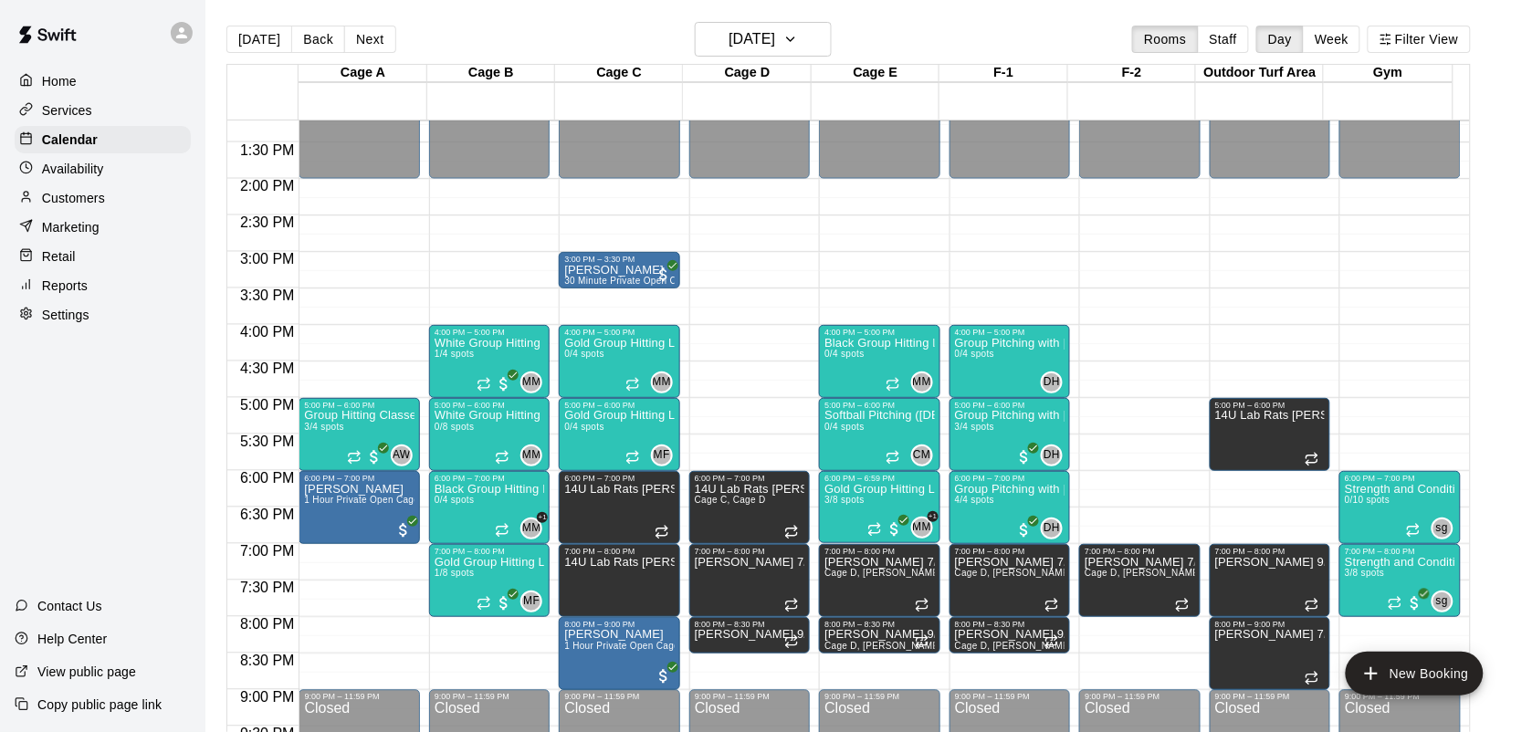
scroll to position [1007, 0]
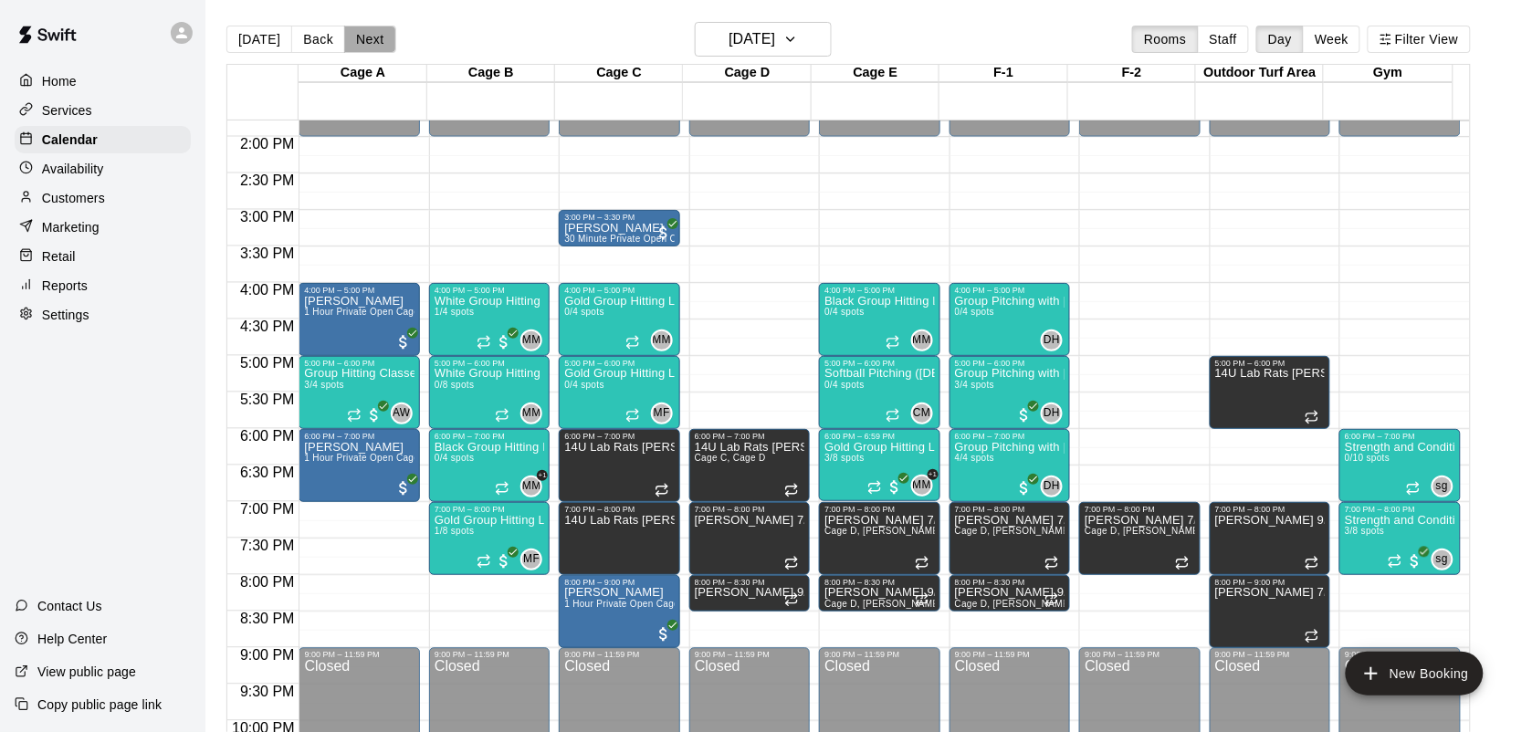
click at [376, 37] on button "Next" at bounding box center [369, 39] width 51 height 27
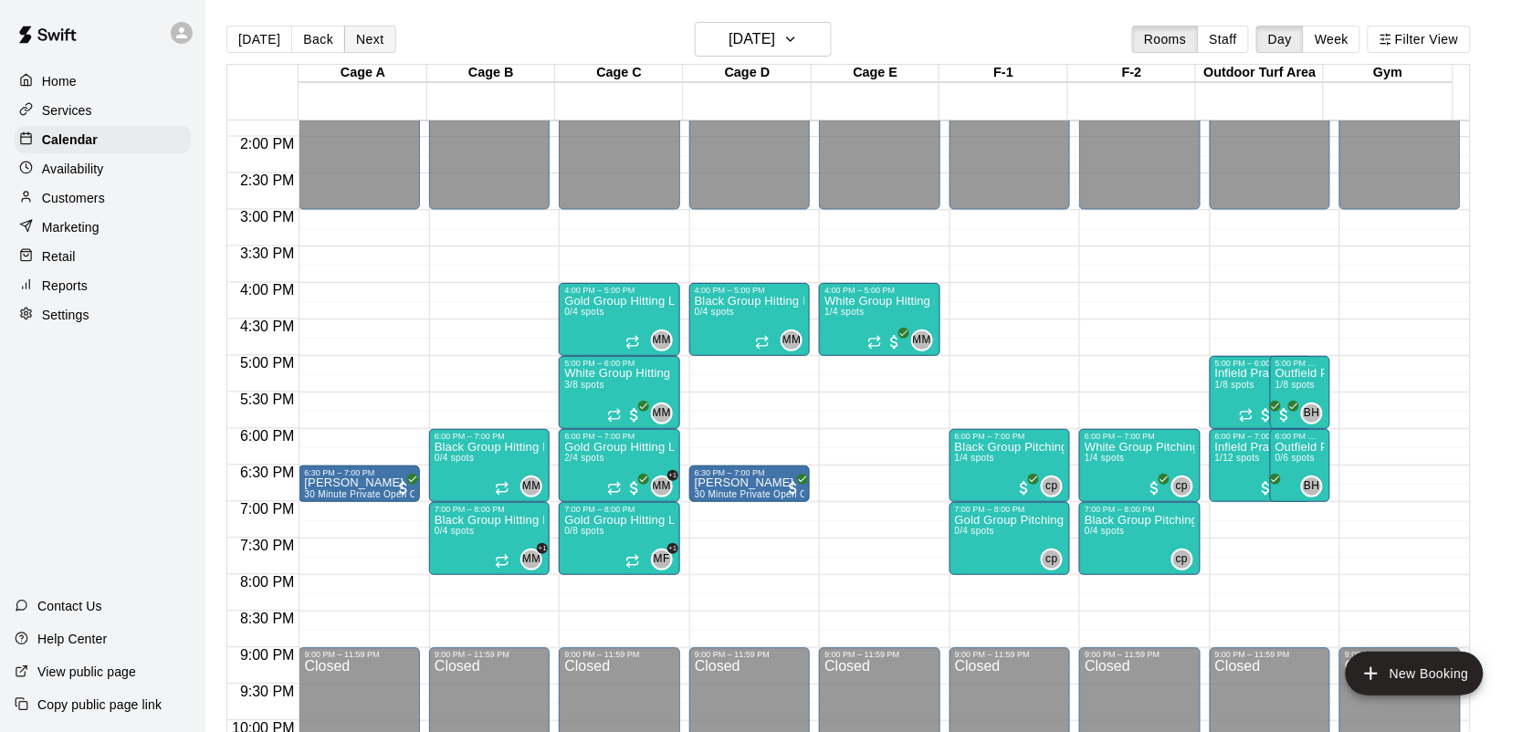
click at [376, 37] on button "Next" at bounding box center [369, 39] width 51 height 27
